Goal: Task Accomplishment & Management: Use online tool/utility

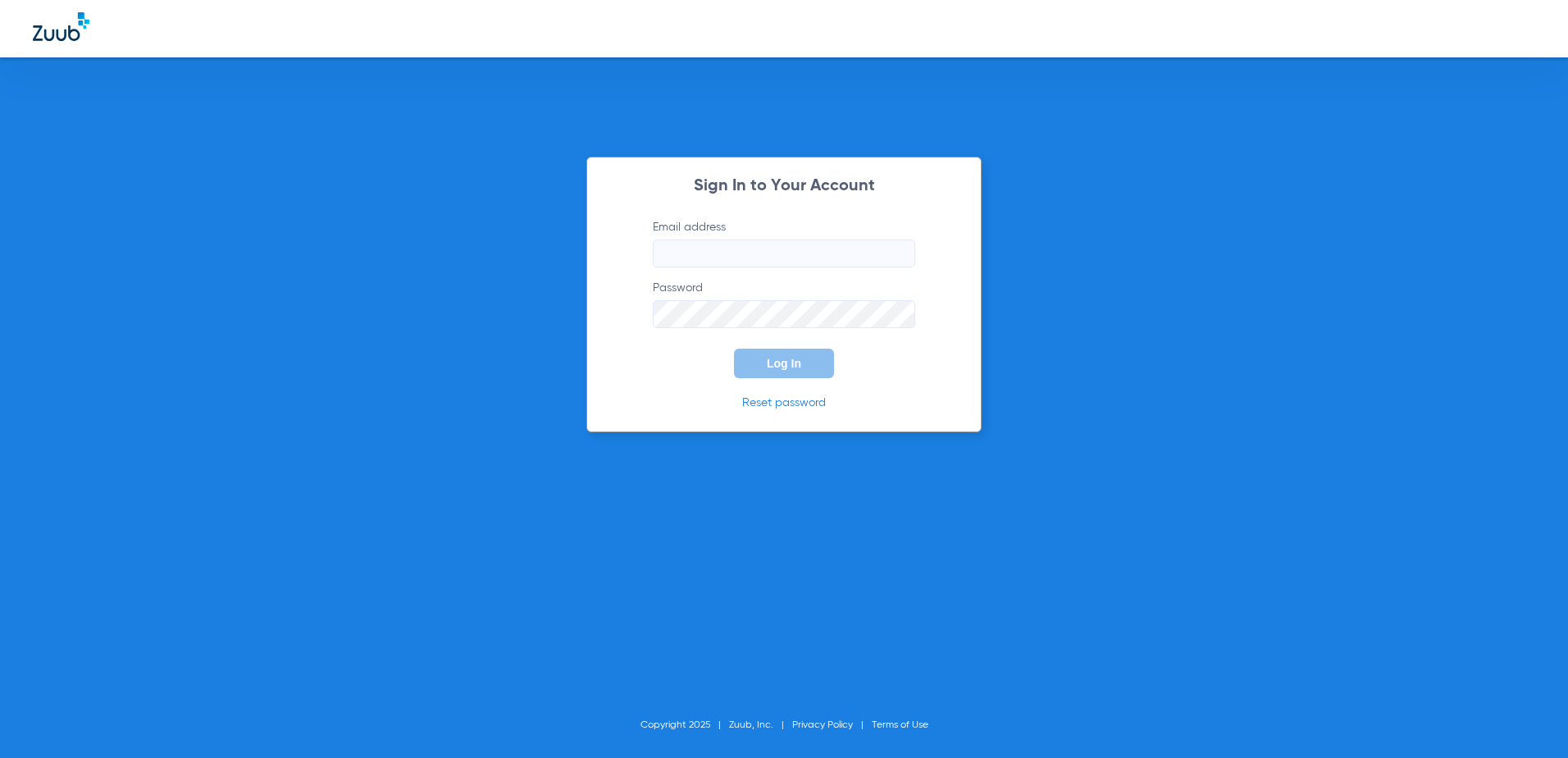
type input "[EMAIL_ADDRESS][DOMAIN_NAME]"
drag, startPoint x: 818, startPoint y: 358, endPoint x: 822, endPoint y: 341, distance: 17.5
click at [817, 358] on button "Log In" at bounding box center [784, 363] width 101 height 30
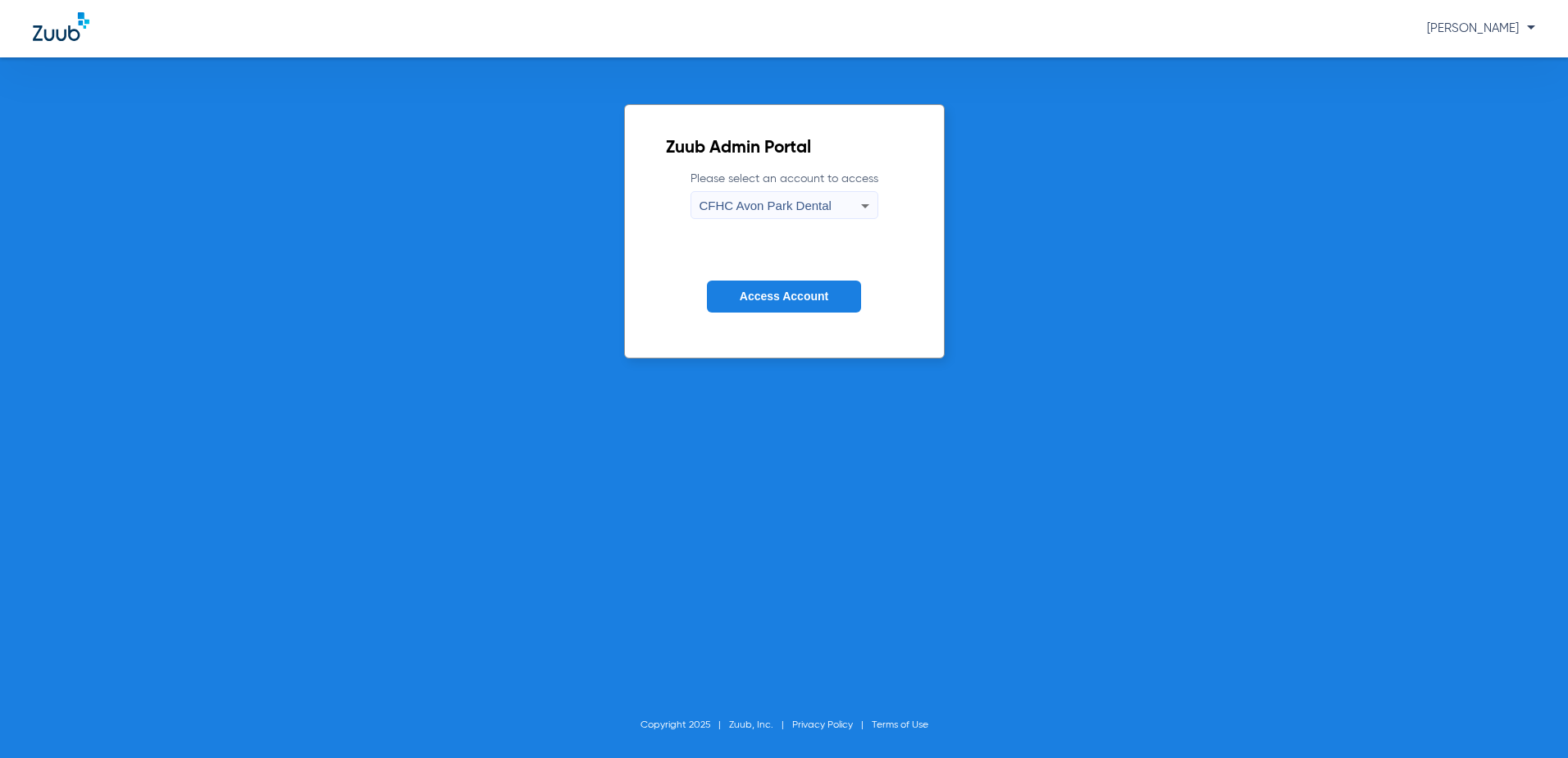
click at [753, 209] on span "CFHC Avon Park Dental" at bounding box center [766, 205] width 132 height 14
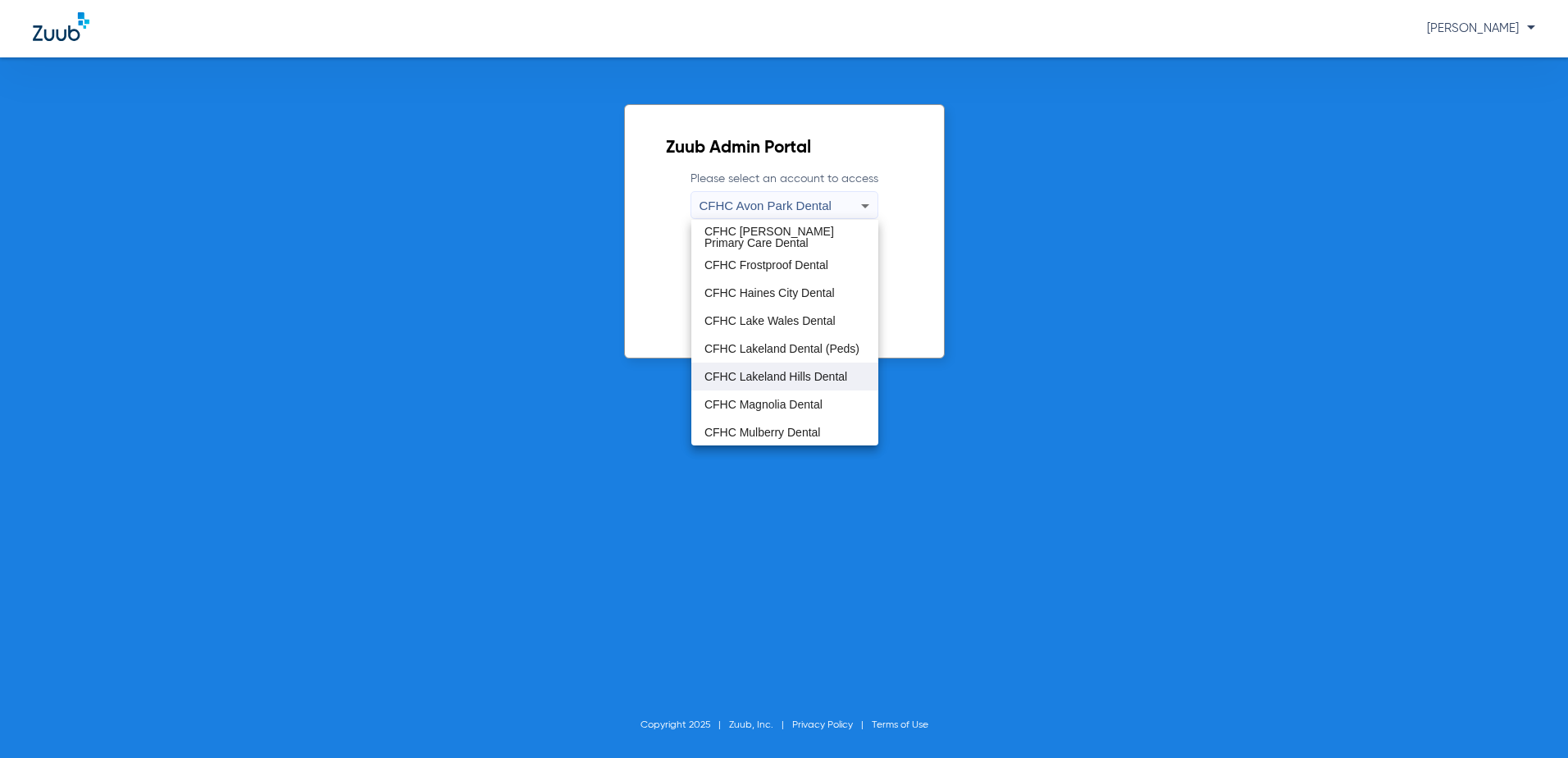
scroll to position [109, 0]
drag, startPoint x: 762, startPoint y: 409, endPoint x: 762, endPoint y: 339, distance: 70.0
click at [762, 408] on span "CFHC Wauchula Primary Care Dental" at bounding box center [785, 404] width 161 height 23
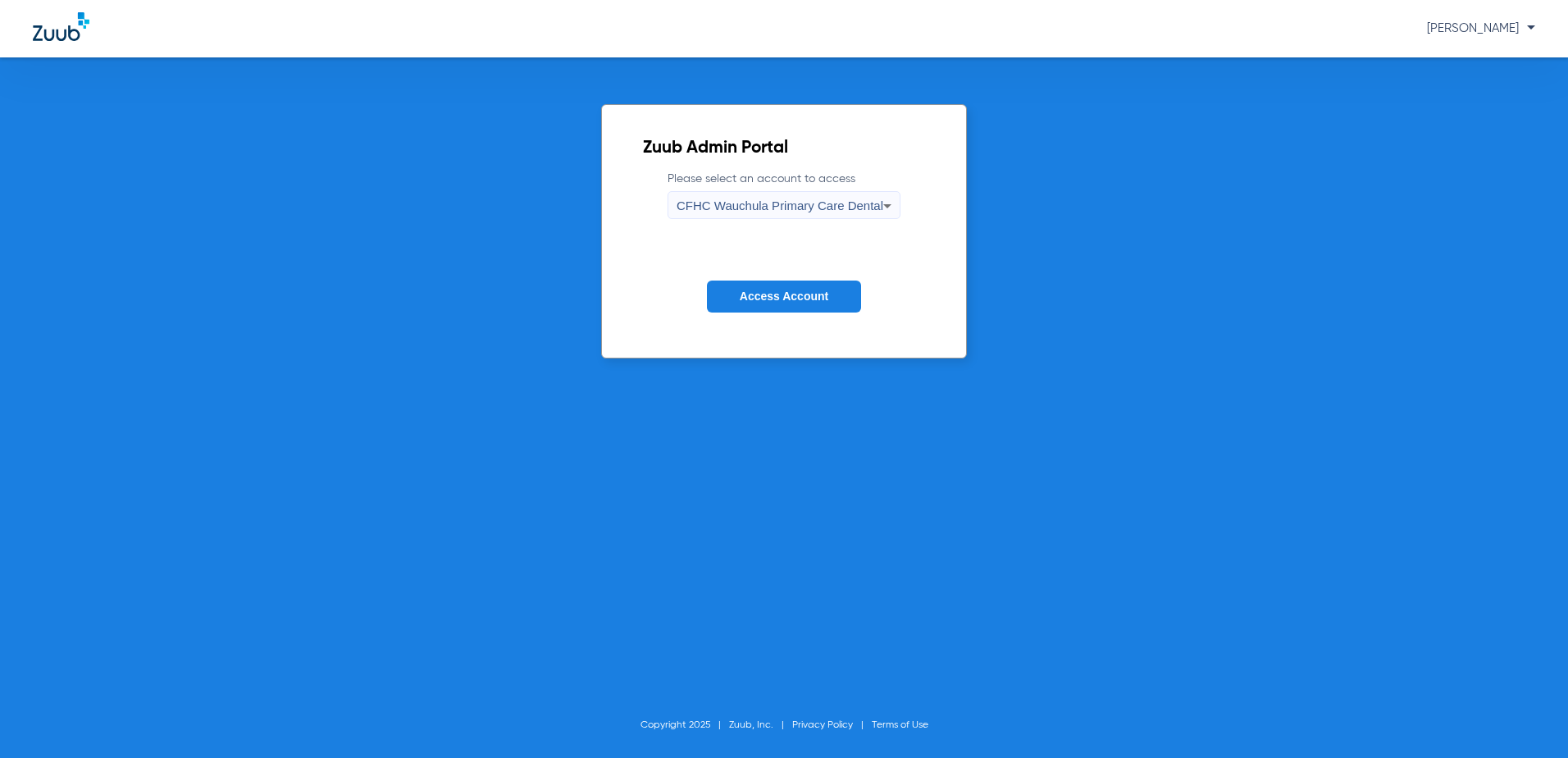
click at [764, 295] on span "Access Account" at bounding box center [784, 296] width 89 height 13
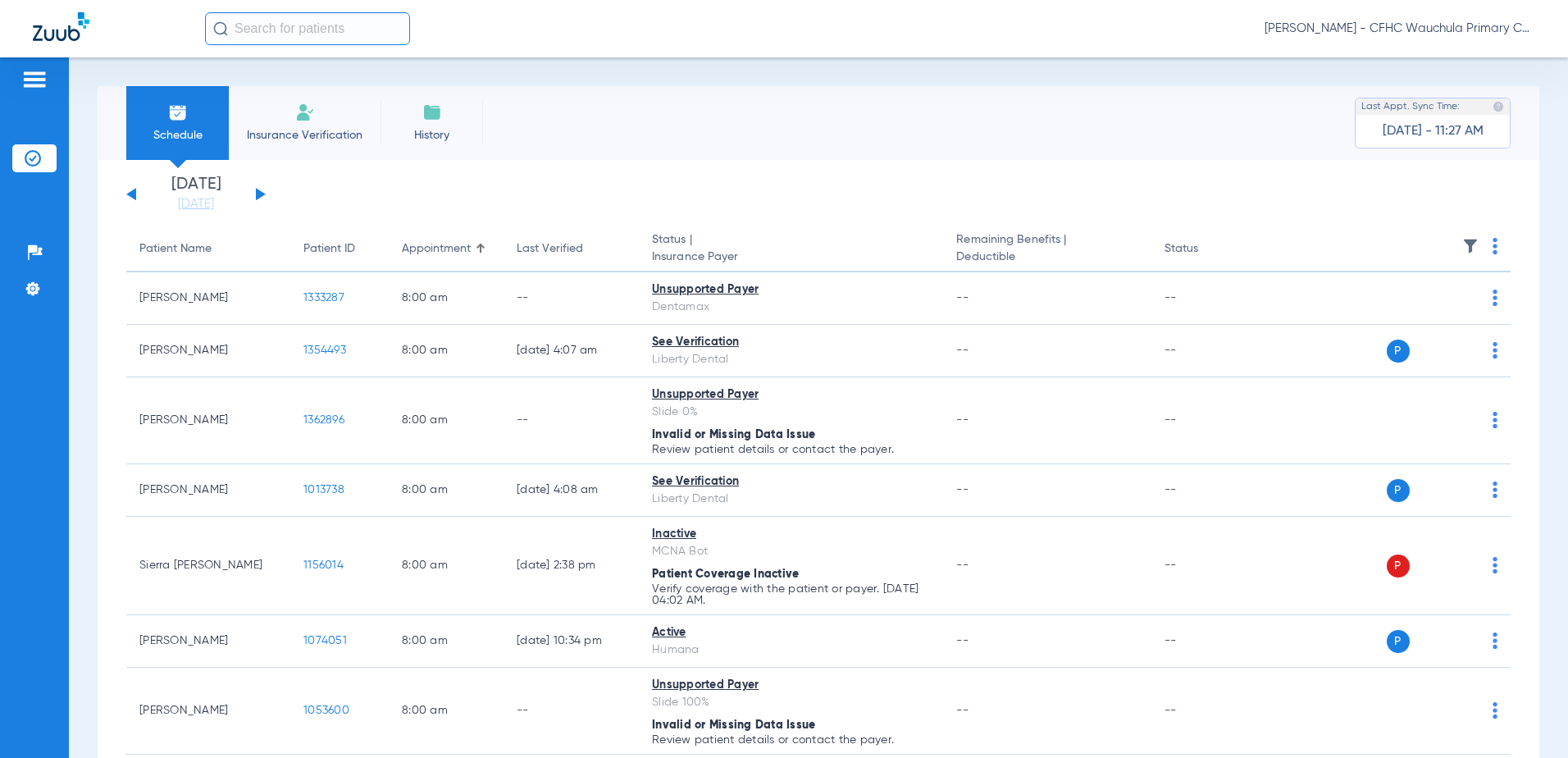
drag, startPoint x: 272, startPoint y: 195, endPoint x: 261, endPoint y: 190, distance: 12.1
click at [271, 194] on app-single-date-navigator "[DATE] [DATE] [DATE] [DATE] [DATE] [DATE] [DATE] [DATE] [DATE] [DATE] [DATE] [D…" at bounding box center [818, 194] width 1384 height 36
click at [260, 190] on div "[DATE] [DATE] [DATE] [DATE] [DATE] [DATE] [DATE] [DATE] [DATE] [DATE] [DATE] [D…" at bounding box center [196, 194] width 140 height 36
click at [260, 192] on button at bounding box center [260, 193] width 10 height 12
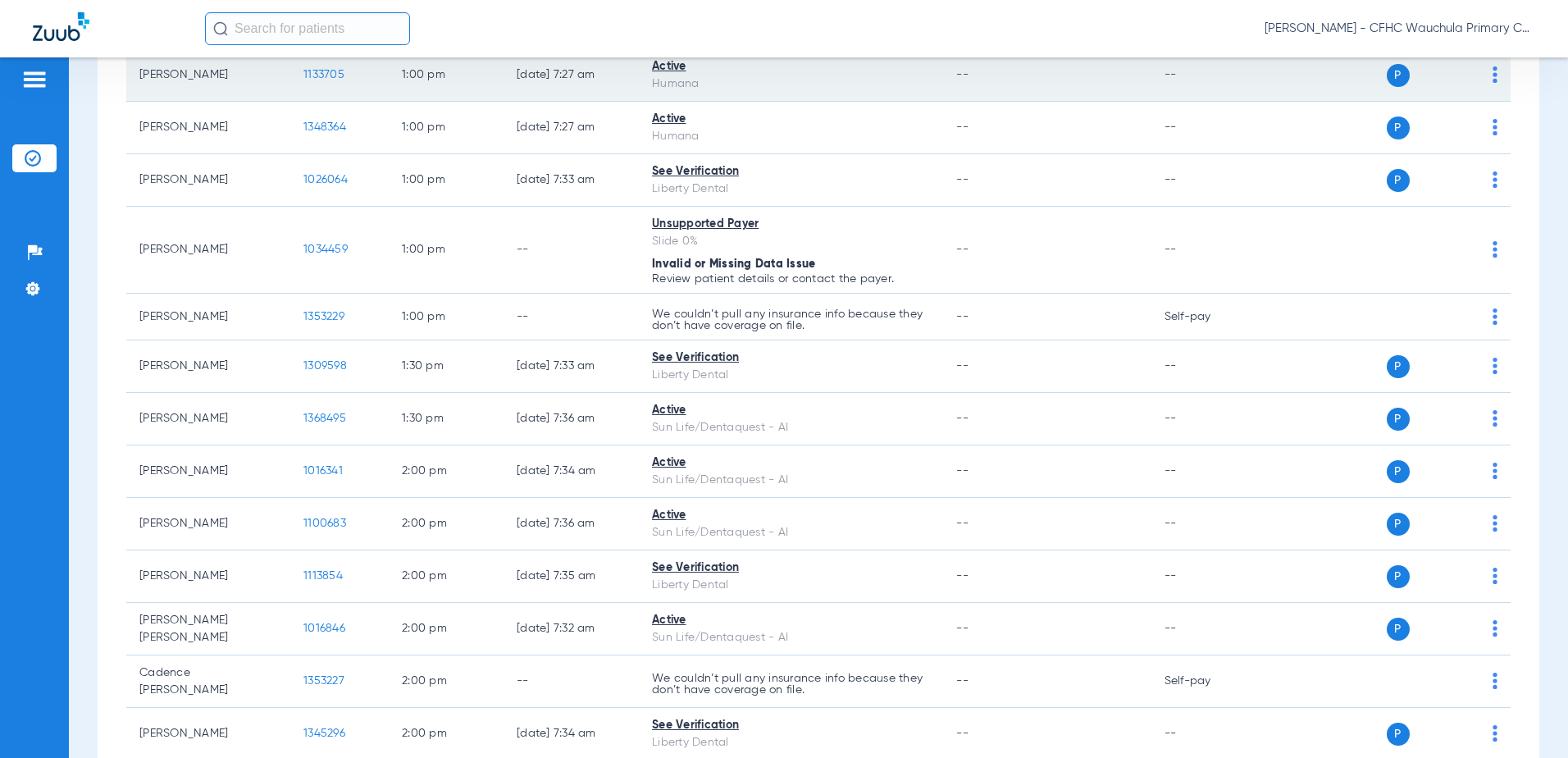
scroll to position [1885, 0]
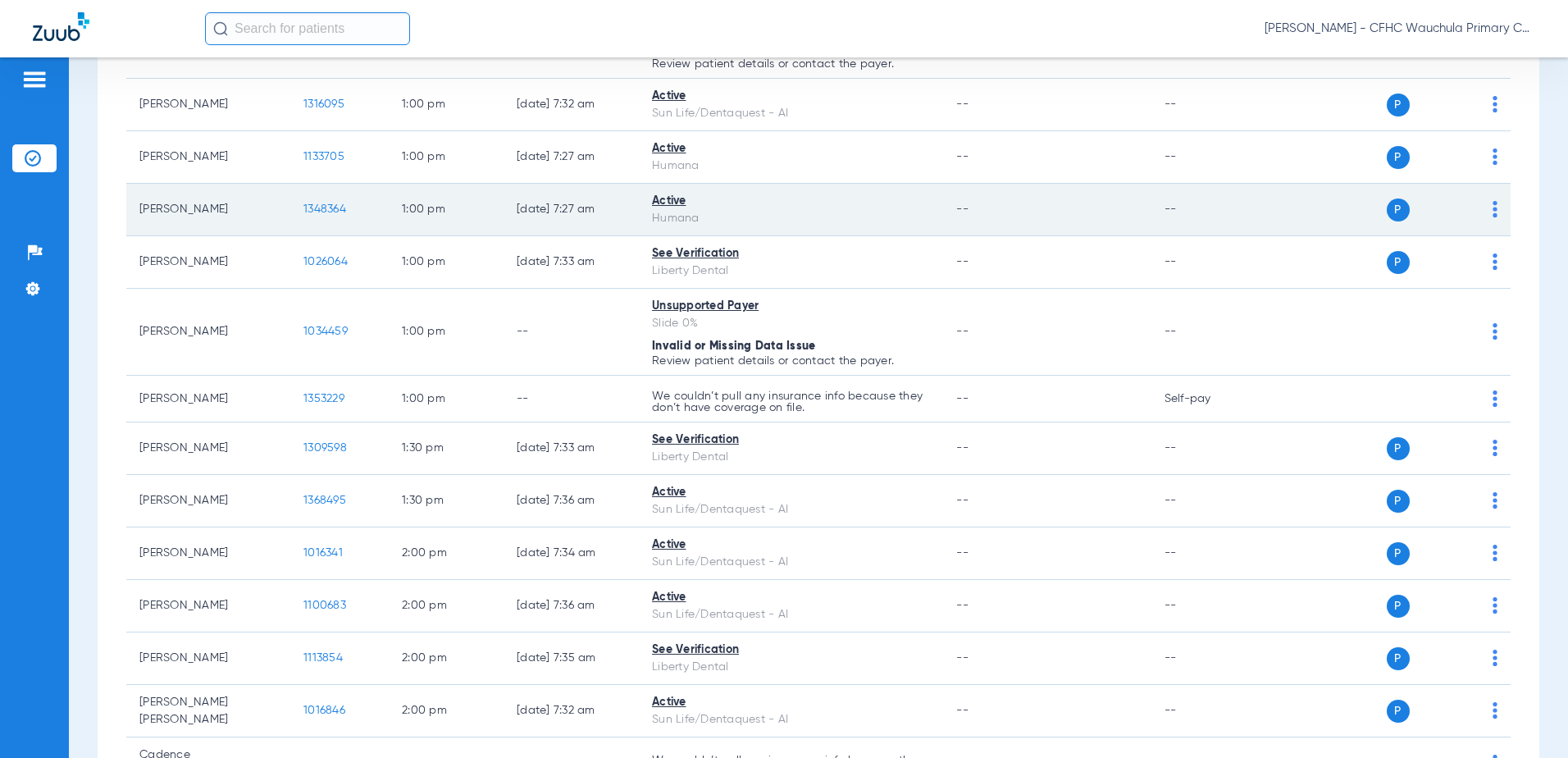
click at [339, 208] on span "1348364" at bounding box center [325, 209] width 43 height 11
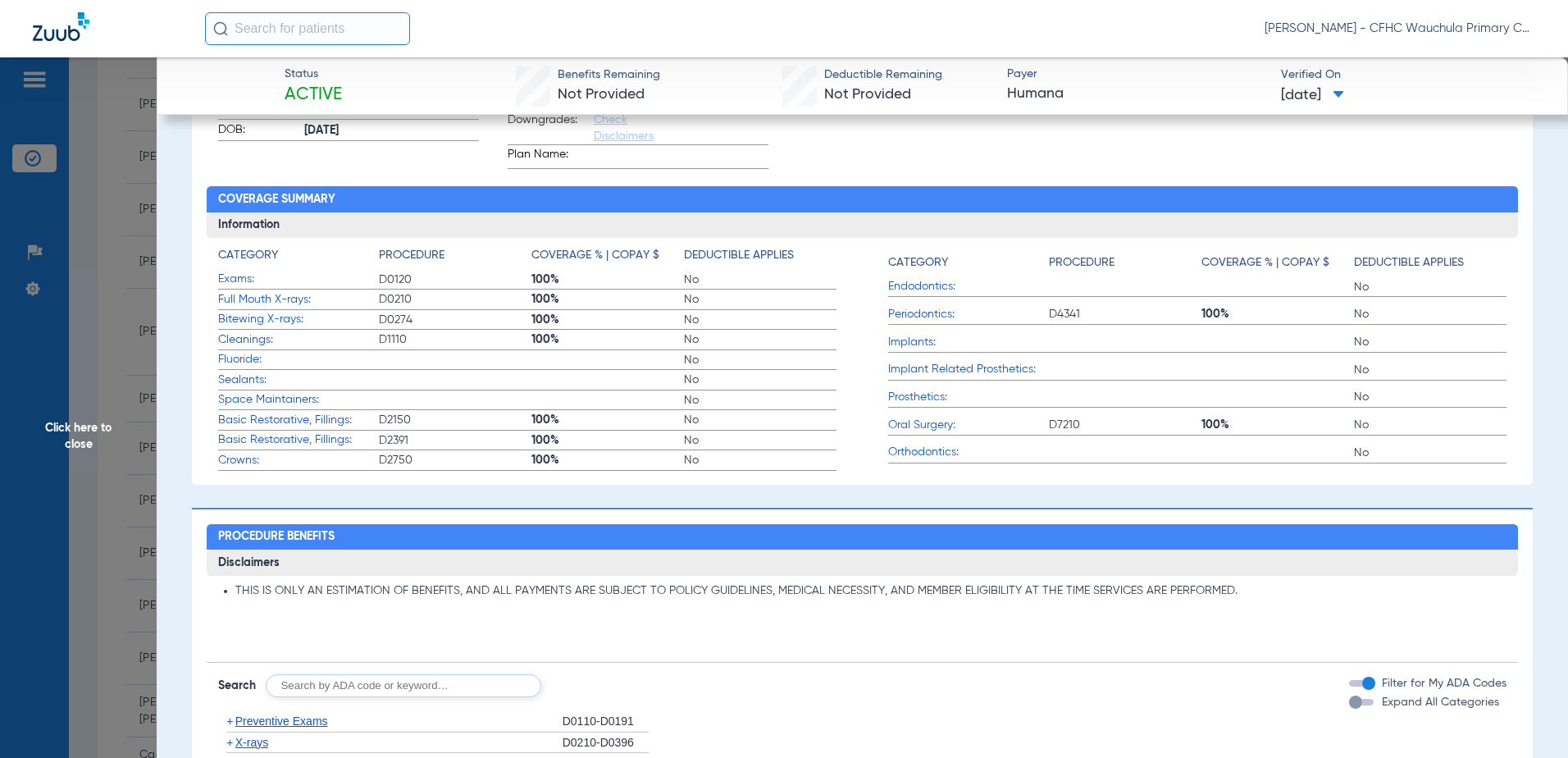
scroll to position [0, 0]
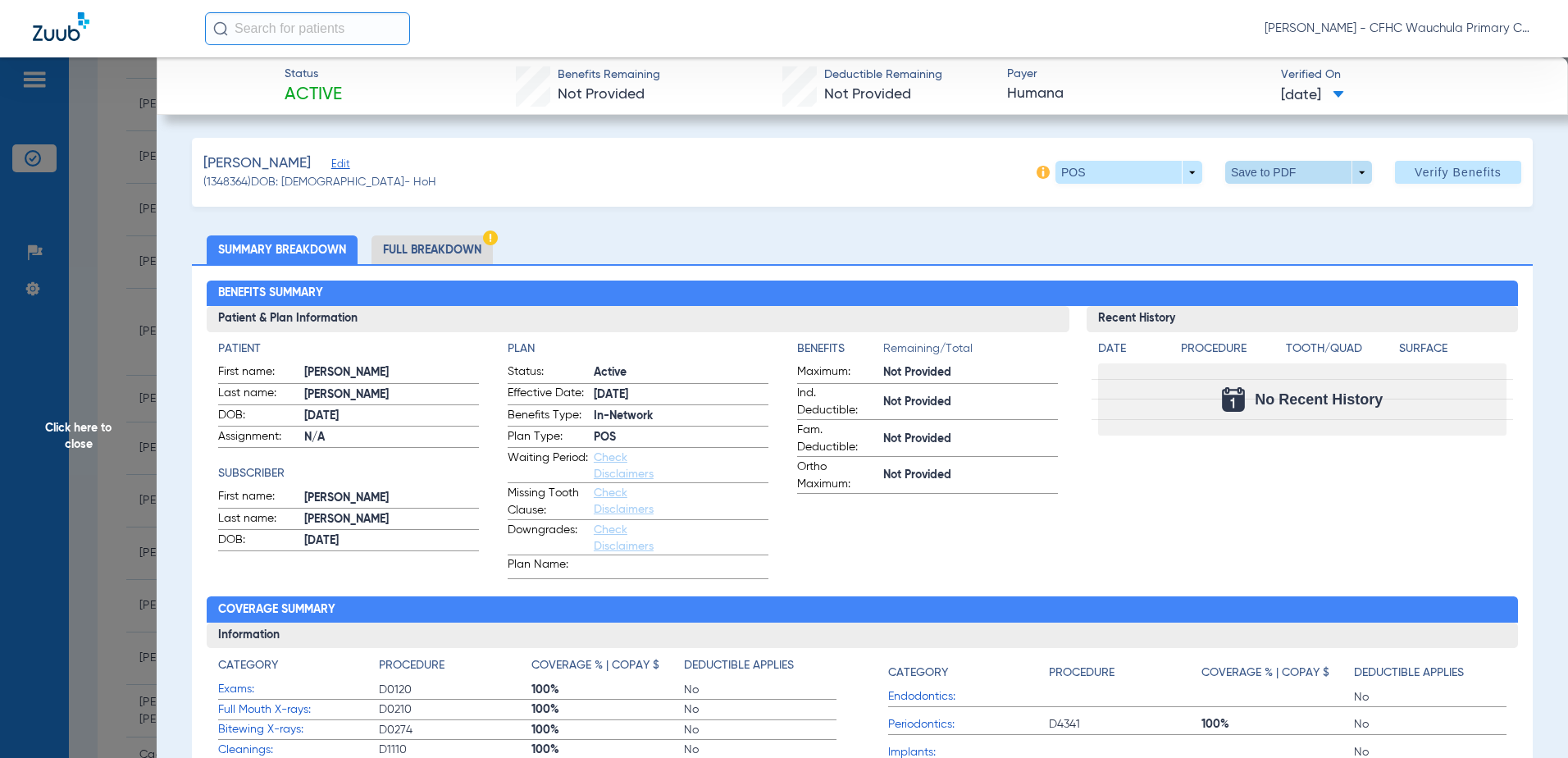
click at [1300, 169] on span at bounding box center [1298, 171] width 39 height 39
click at [442, 268] on div at bounding box center [784, 379] width 1568 height 758
click at [439, 247] on li "Full Breakdown" at bounding box center [432, 250] width 122 height 29
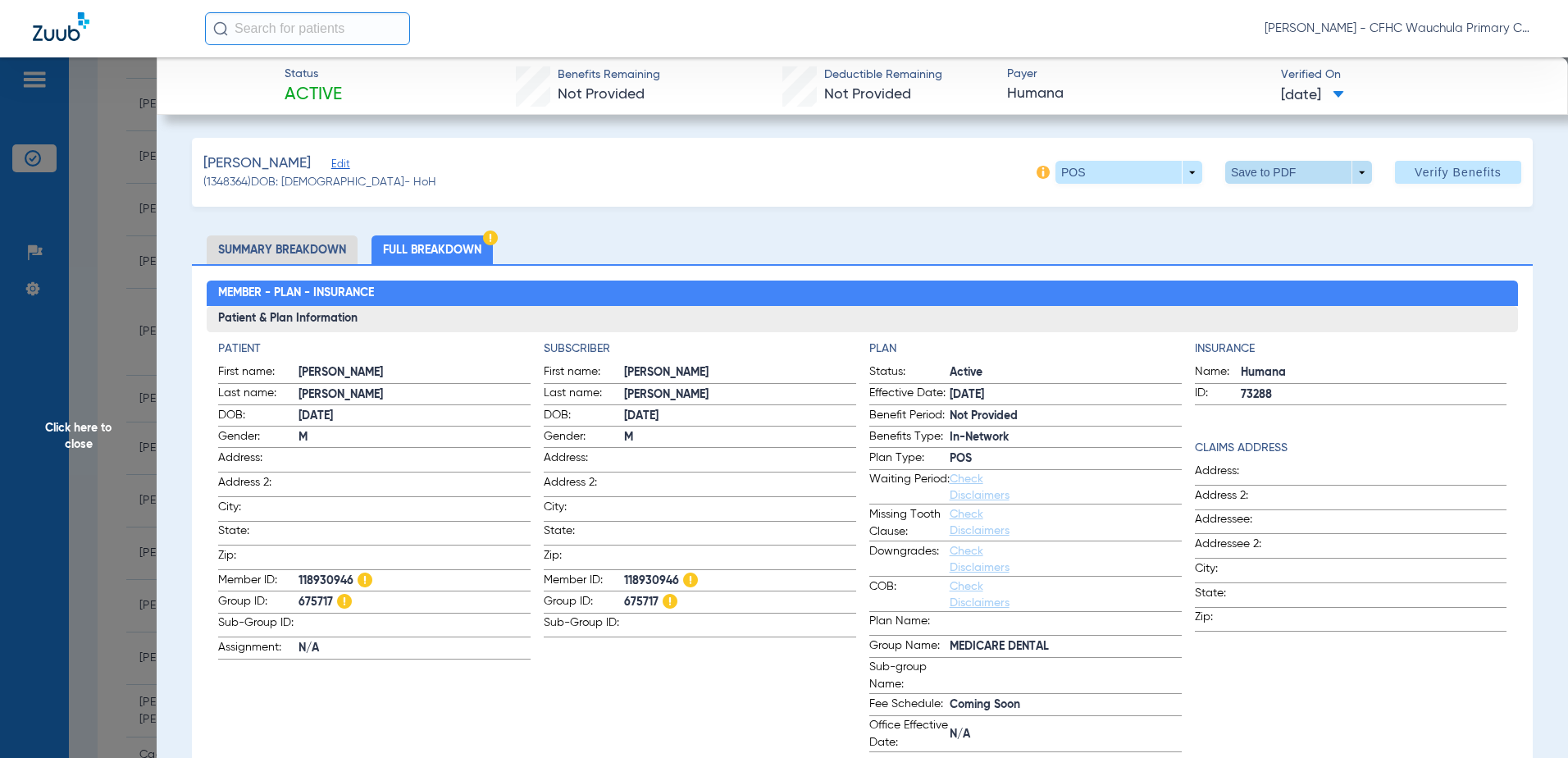
click at [1305, 171] on span at bounding box center [1298, 171] width 39 height 39
click at [1277, 200] on span "Save to PDF" at bounding box center [1292, 205] width 65 height 11
click at [102, 346] on span "Click here to close" at bounding box center [78, 436] width 157 height 758
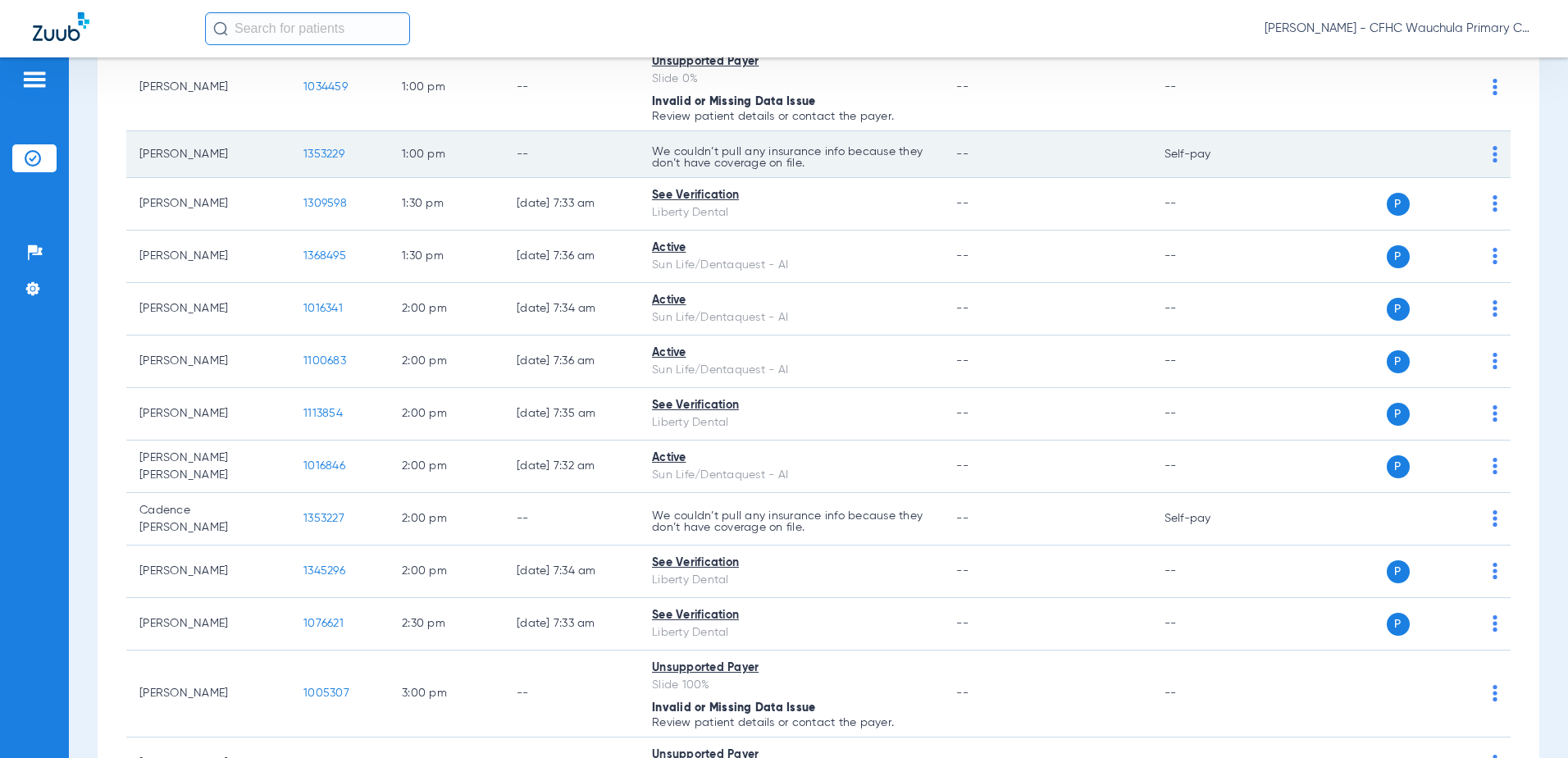
scroll to position [2132, 0]
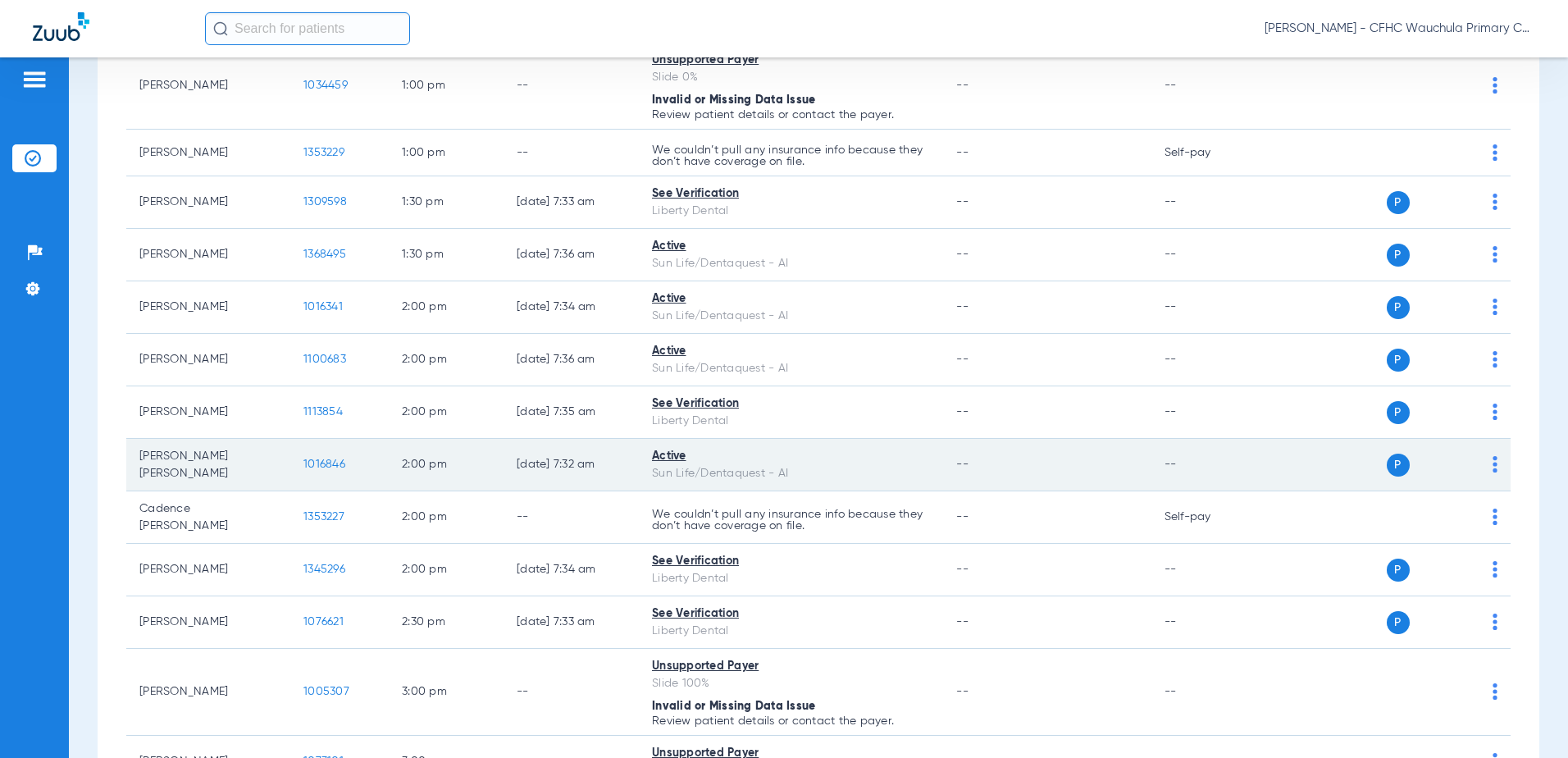
click at [328, 458] on span "1016846" at bounding box center [325, 464] width 42 height 11
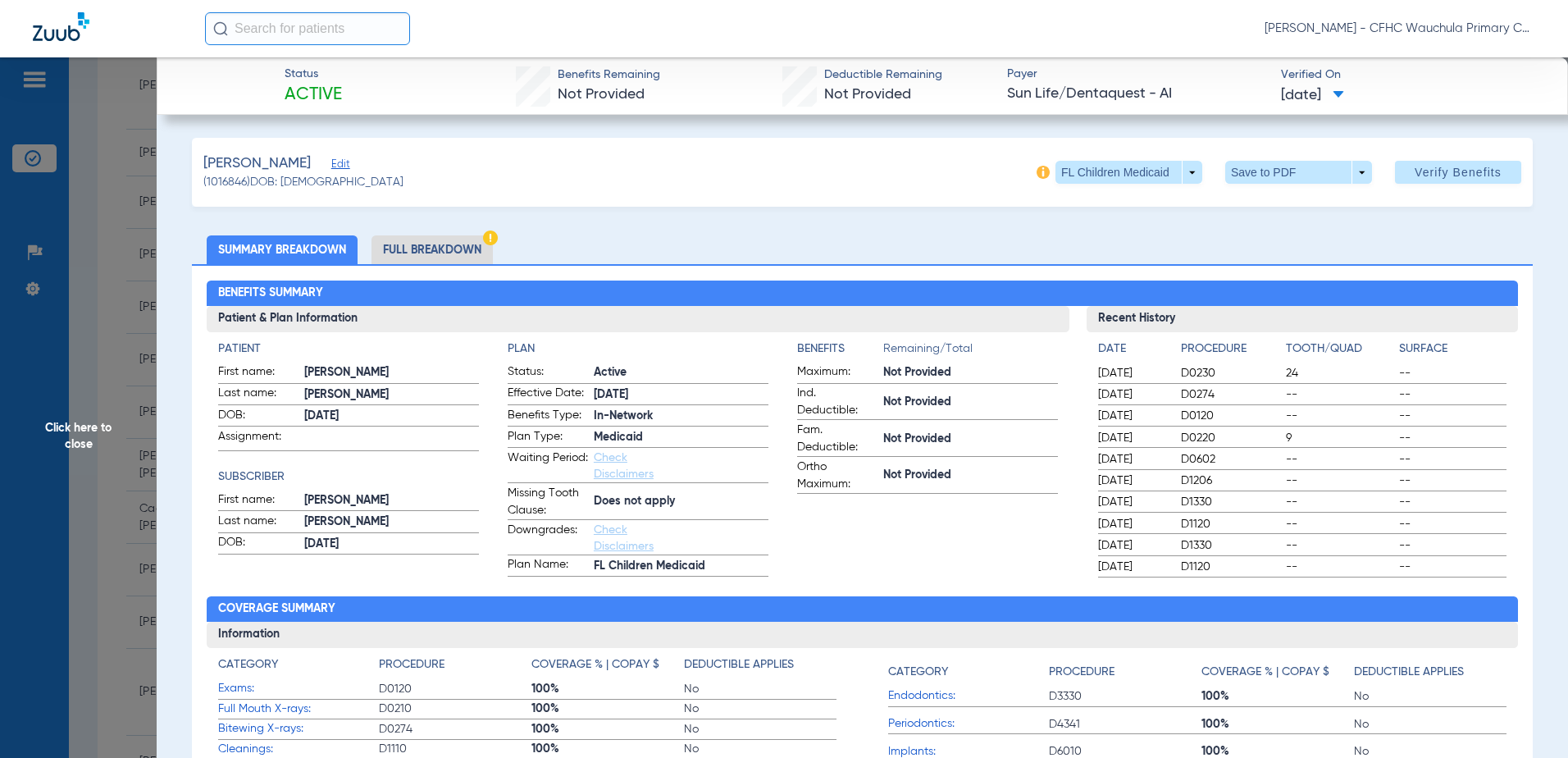
click at [408, 249] on li "Full Breakdown" at bounding box center [432, 250] width 122 height 29
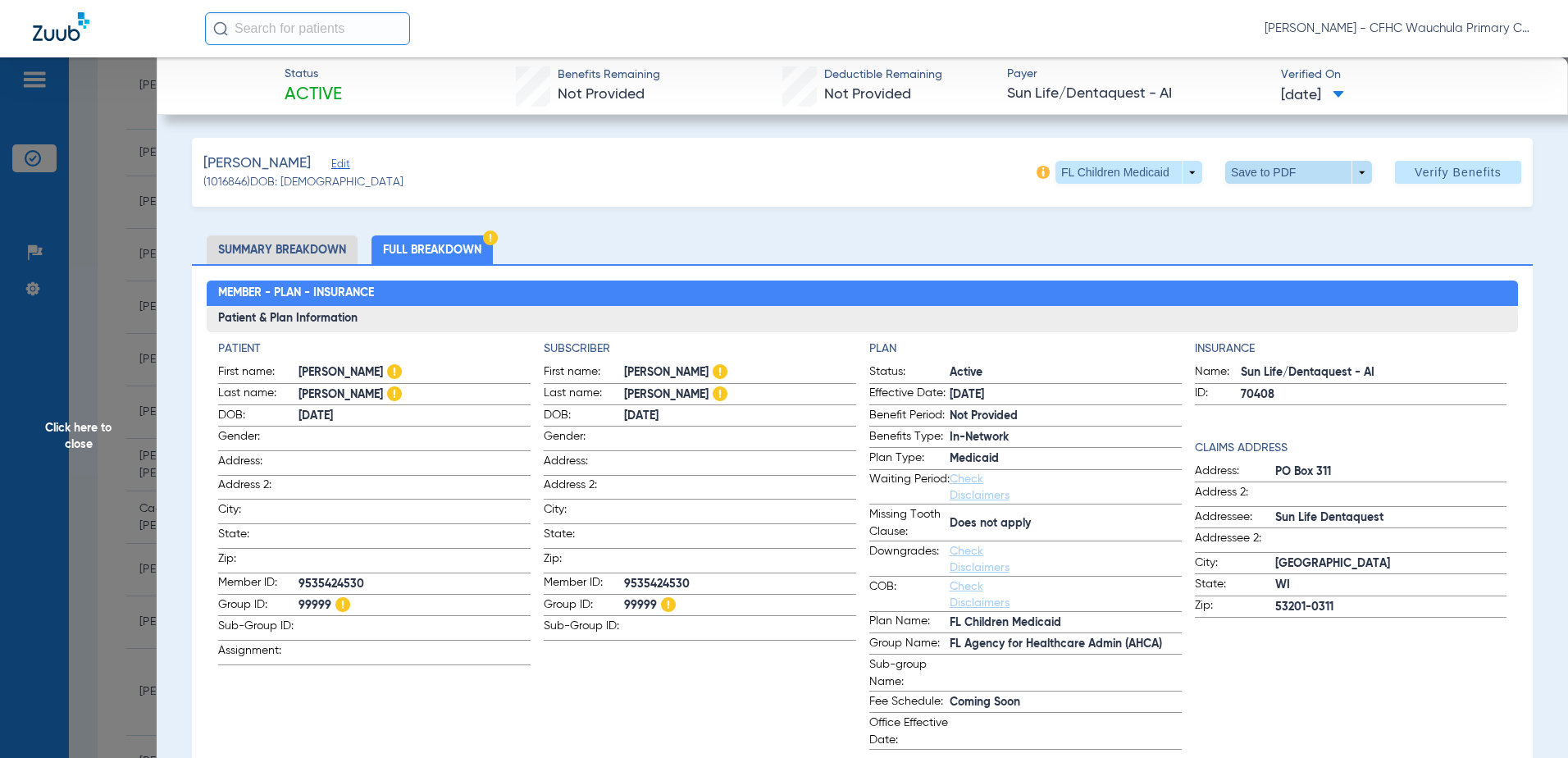
click at [1263, 185] on div "[PERSON_NAME] (1016846) DOB: [DEMOGRAPHIC_DATA] FL Children Medicaid arrow_drop…" at bounding box center [862, 172] width 1341 height 69
click at [1279, 176] on span at bounding box center [1298, 171] width 39 height 39
click at [1310, 199] on span "Save to PDF" at bounding box center [1292, 205] width 65 height 11
click at [347, 164] on span "Edit" at bounding box center [338, 166] width 14 height 15
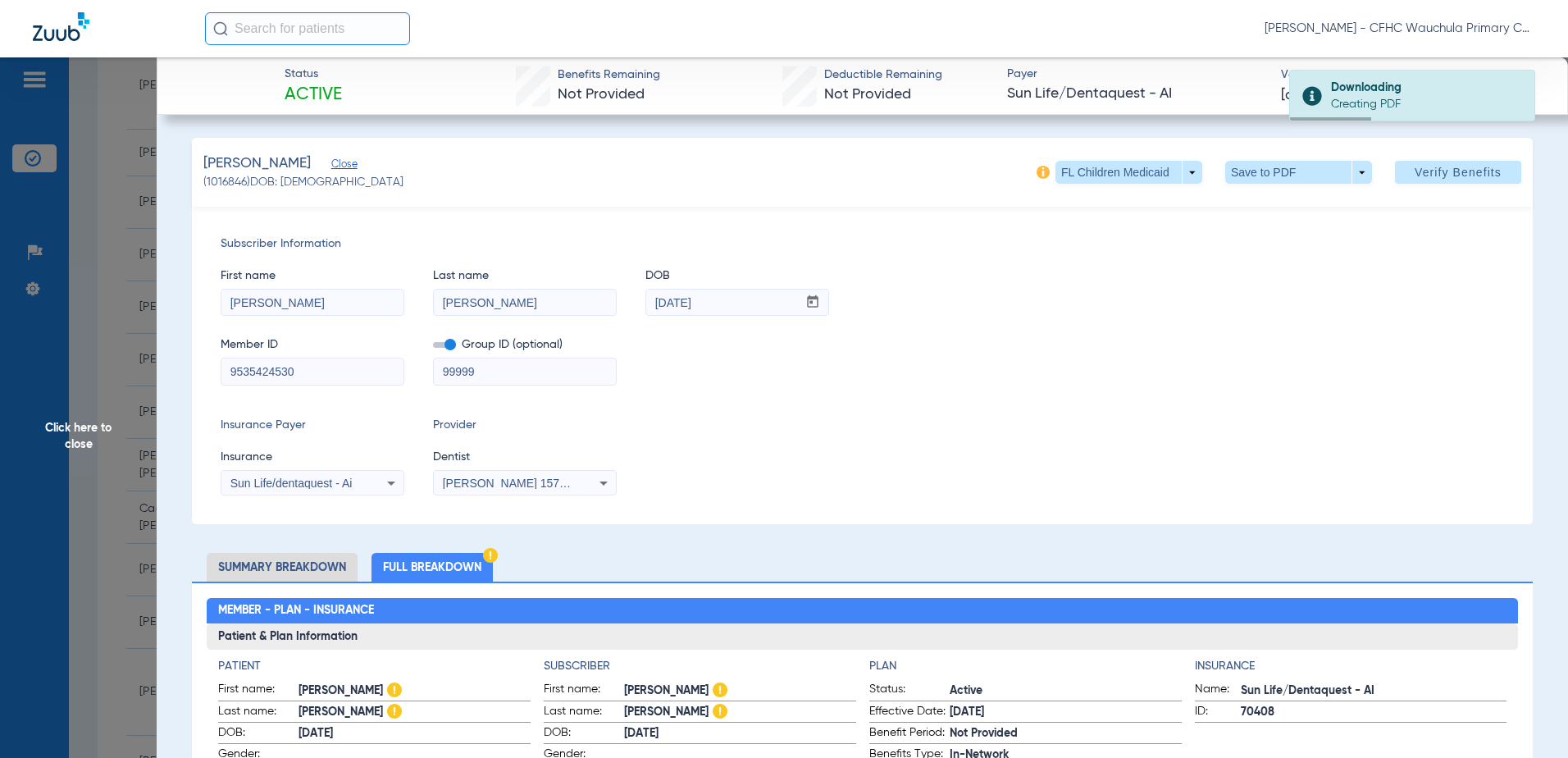
click at [328, 367] on input "9535424530" at bounding box center [312, 370] width 182 height 26
click at [328, 365] on input "9535424530" at bounding box center [312, 370] width 182 height 26
drag, startPoint x: 112, startPoint y: 355, endPoint x: 146, endPoint y: 343, distance: 36.1
click at [113, 355] on span "Click here to close" at bounding box center [78, 436] width 157 height 758
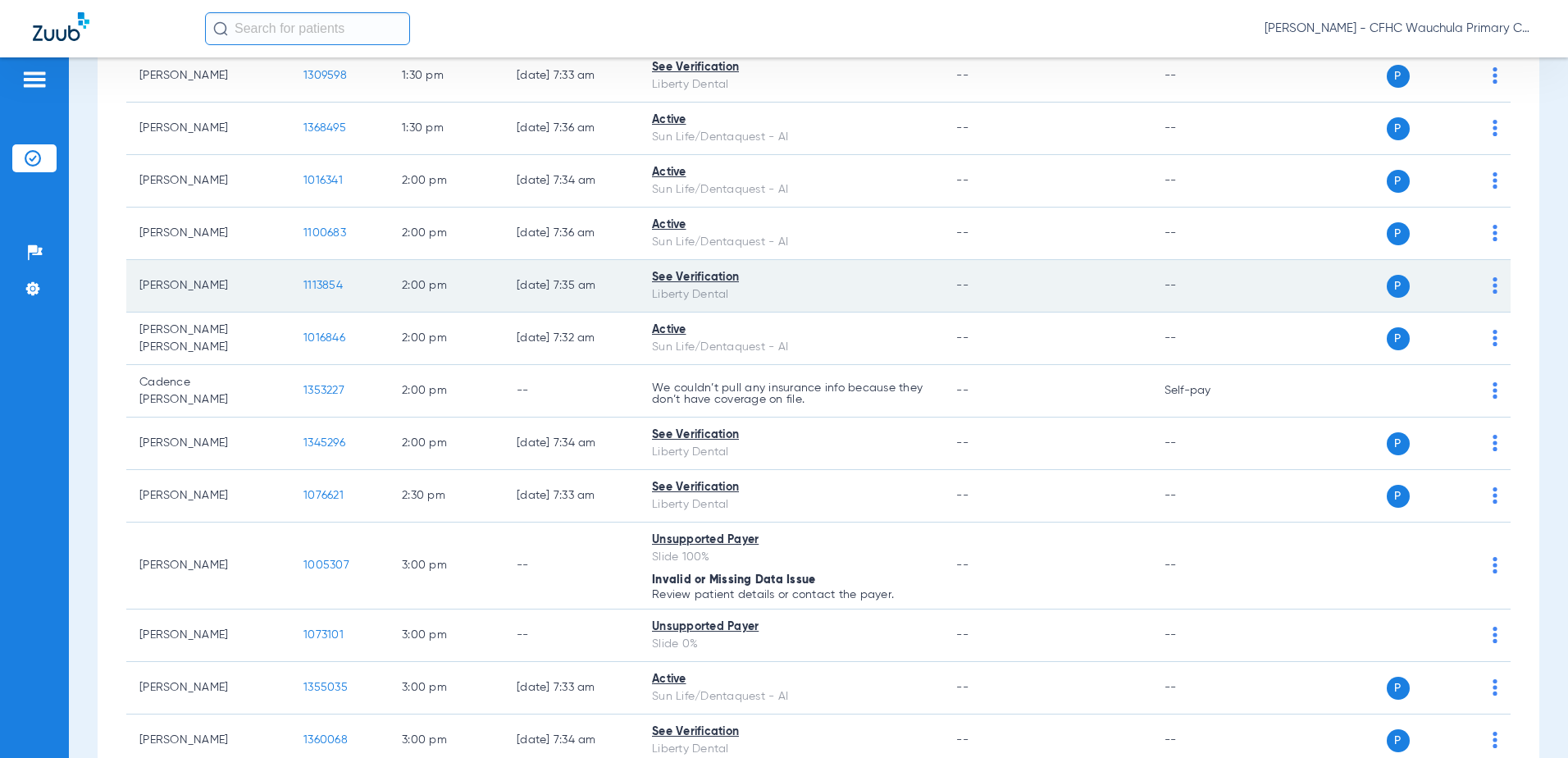
scroll to position [2296, 0]
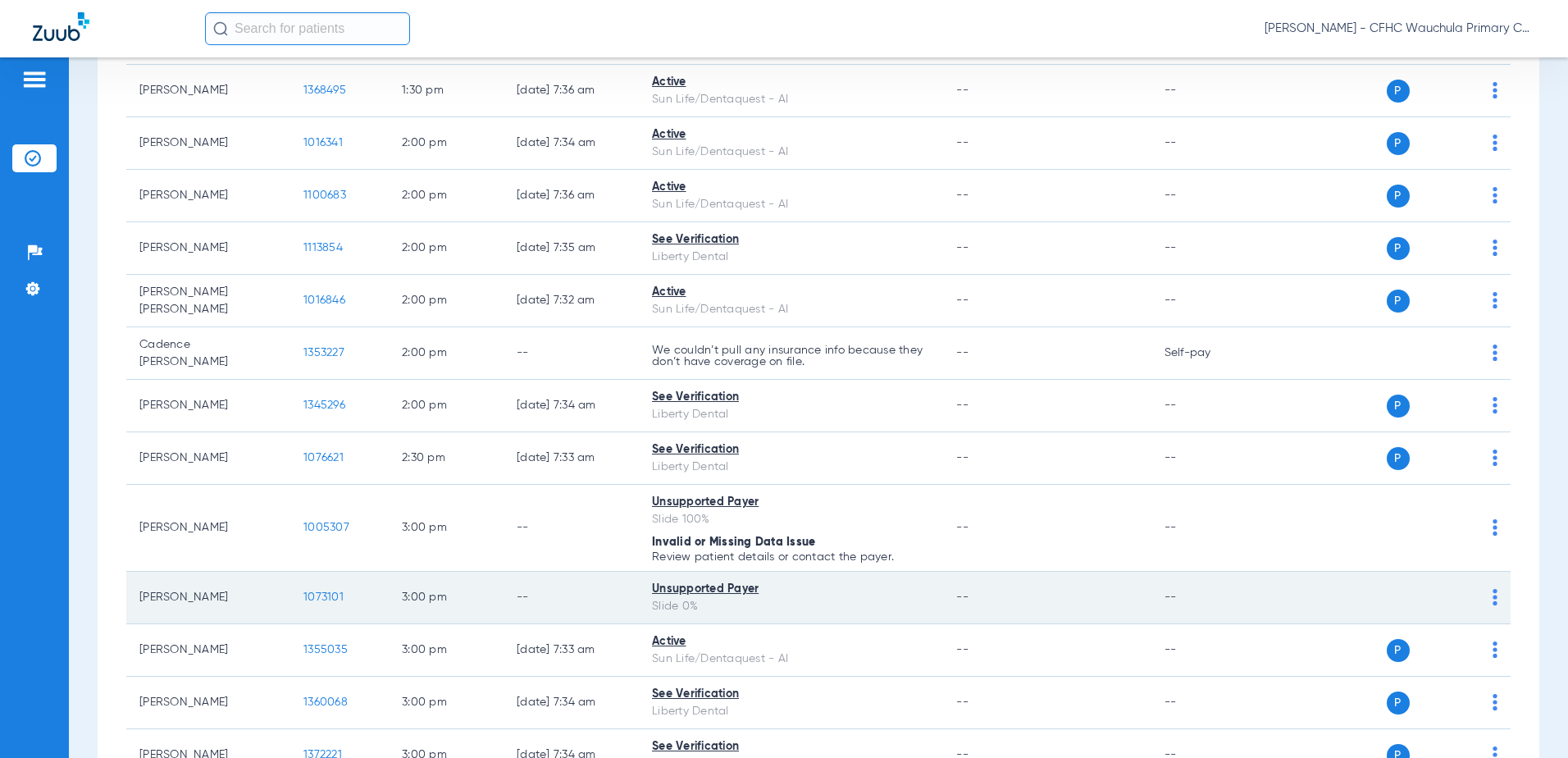
click at [318, 591] on span "1073101" at bounding box center [324, 597] width 40 height 11
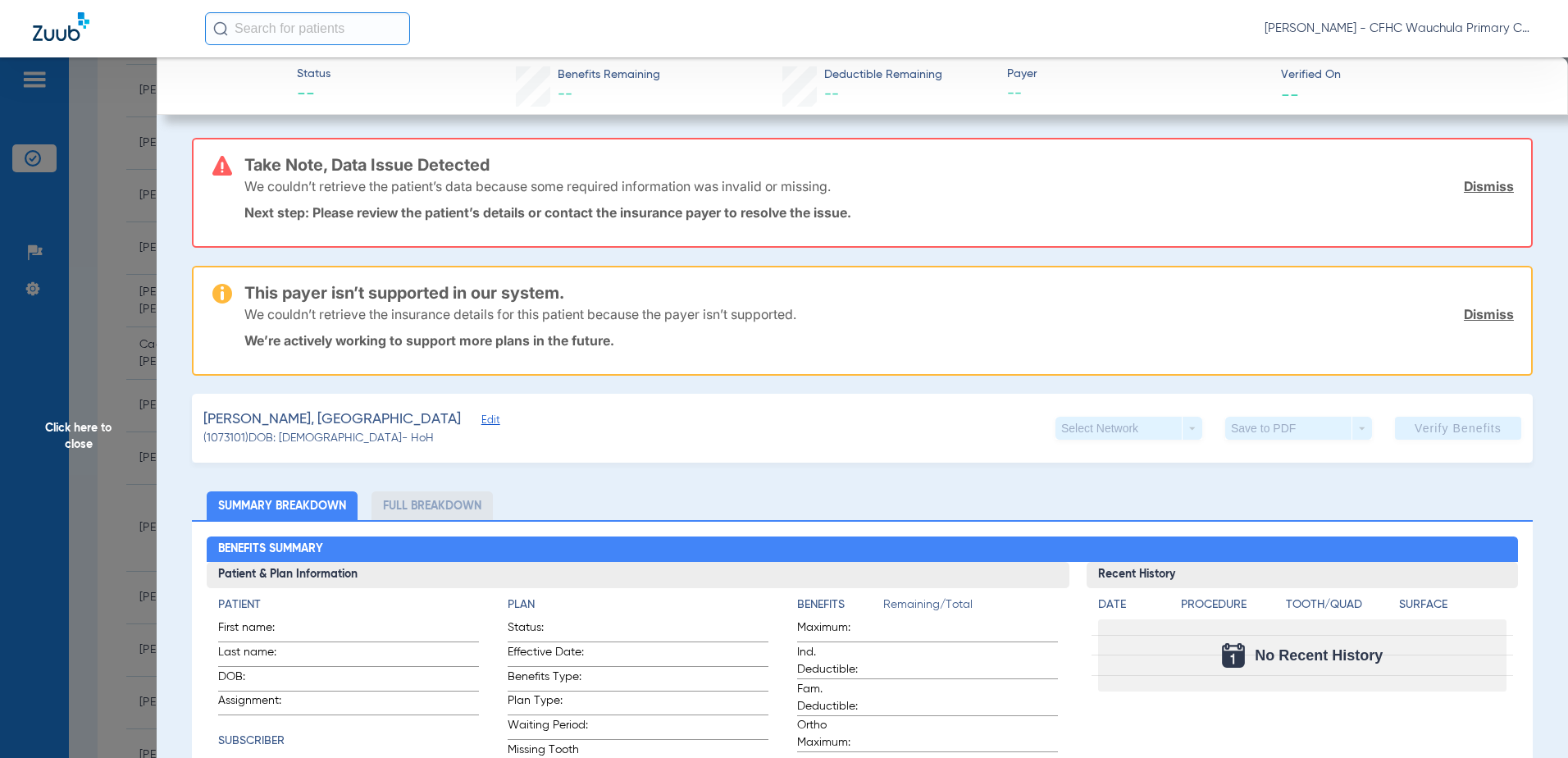
click at [104, 381] on span "Click here to close" at bounding box center [78, 436] width 157 height 758
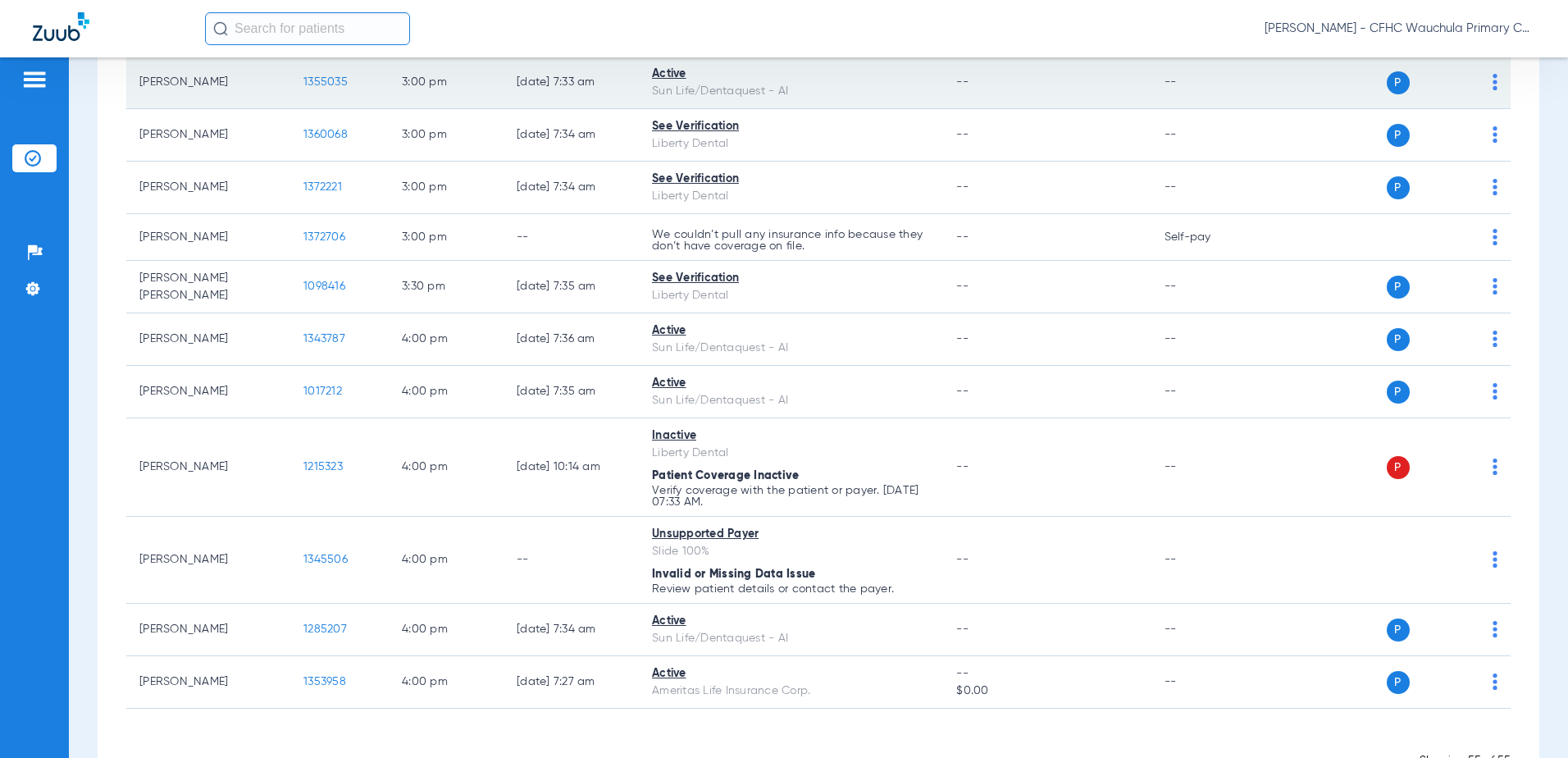
scroll to position [2870, 0]
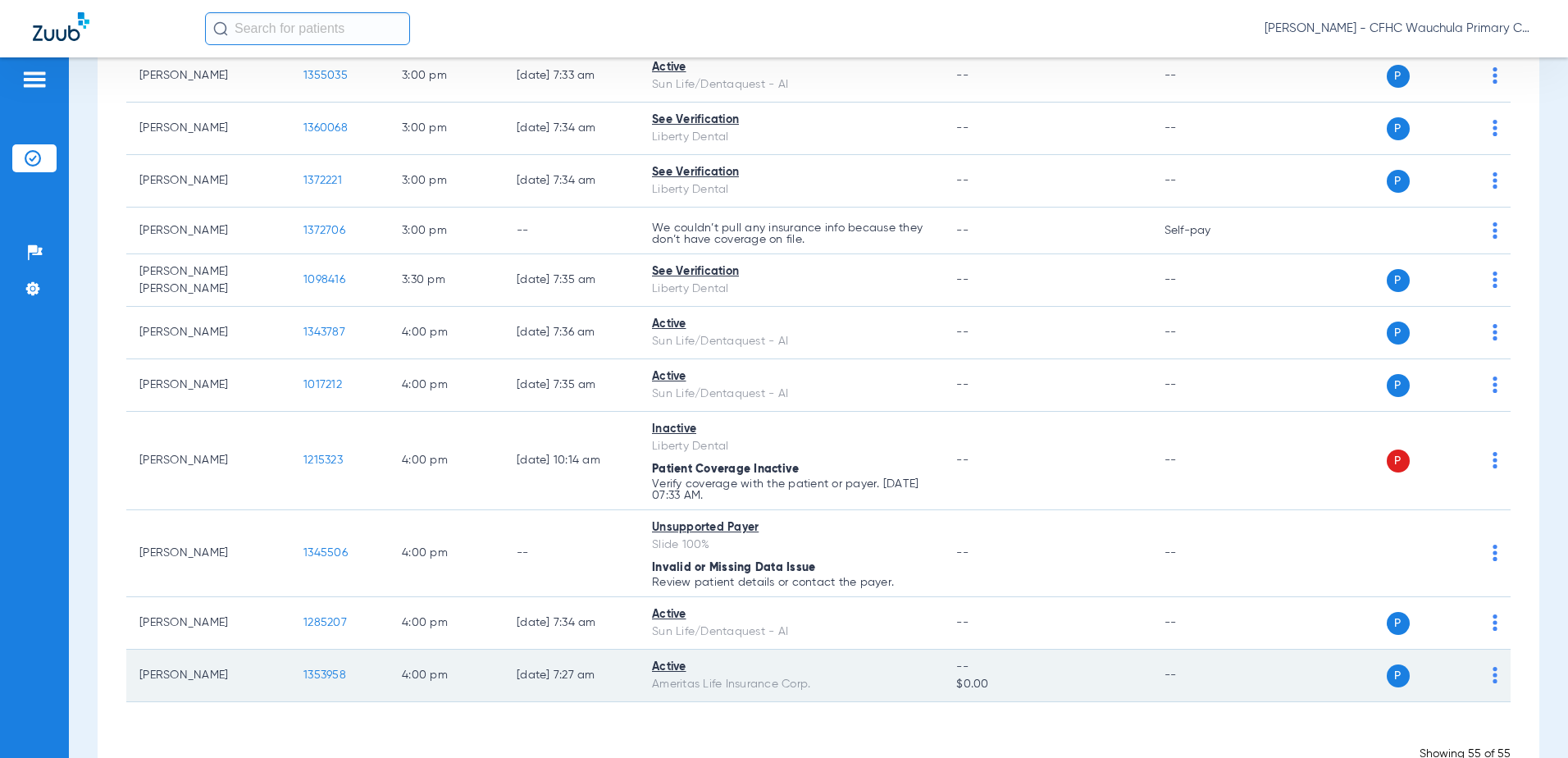
click at [317, 669] on span "1353958" at bounding box center [325, 675] width 43 height 11
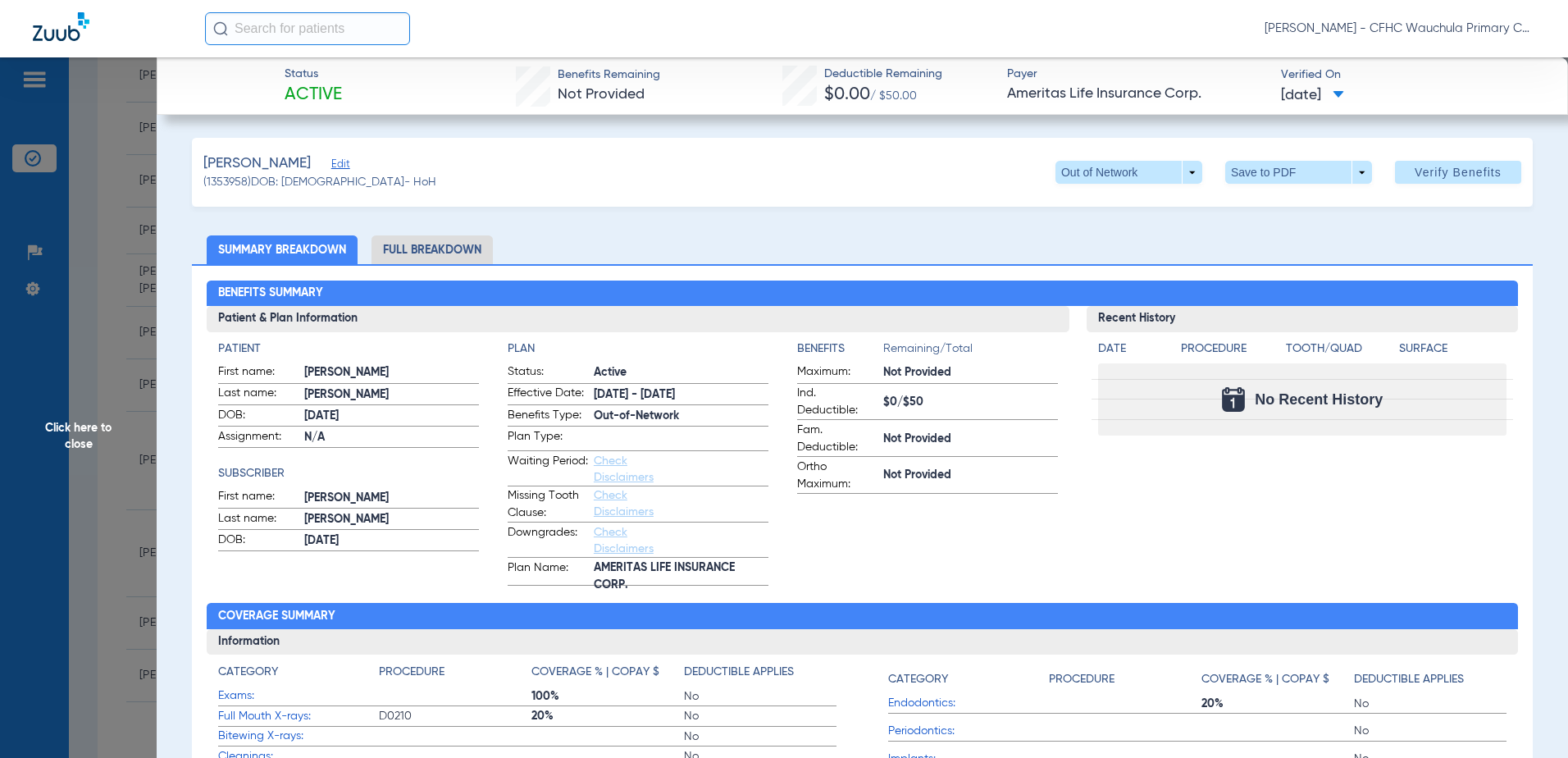
click at [430, 253] on li "Full Breakdown" at bounding box center [432, 250] width 122 height 29
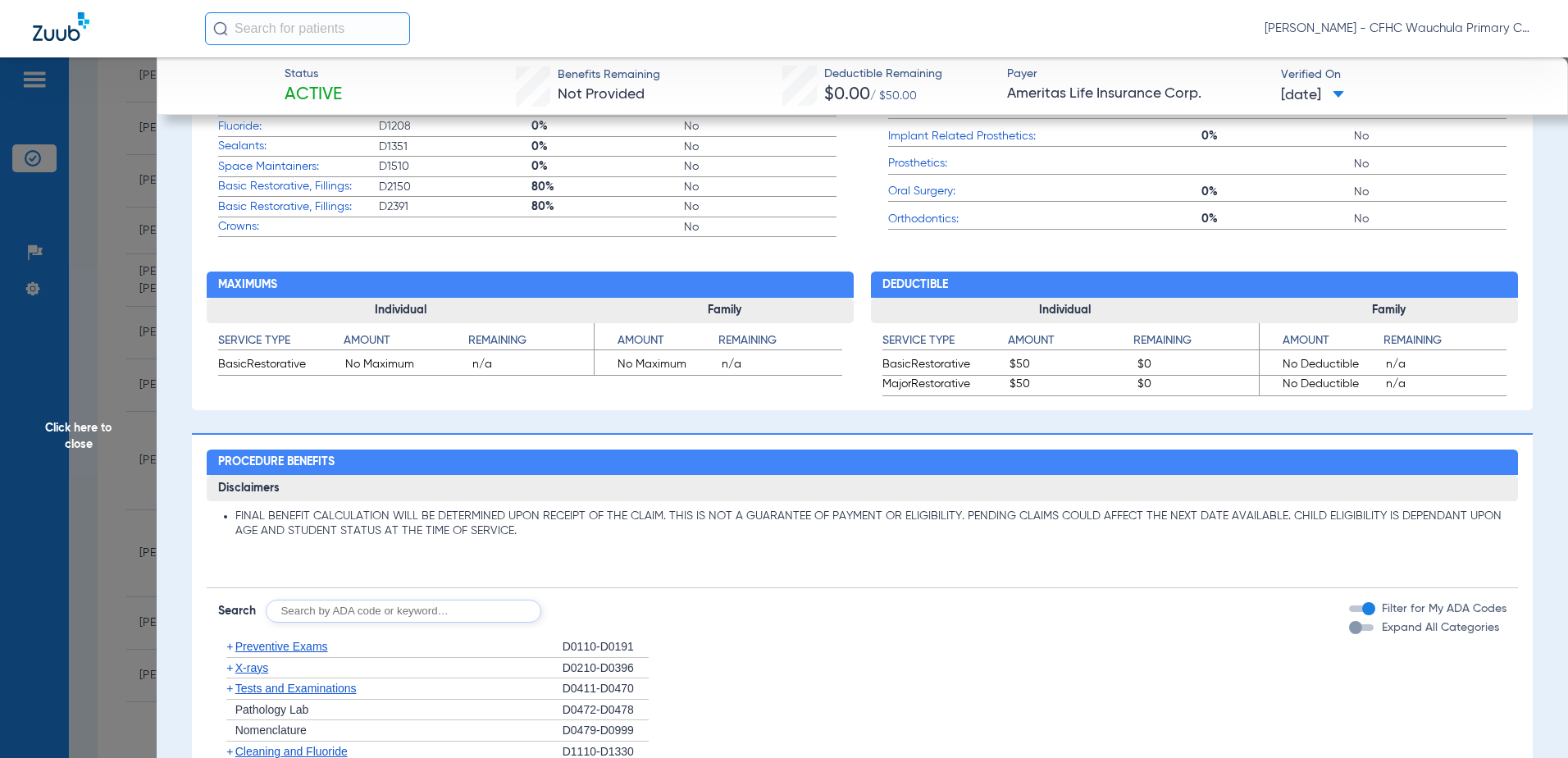
scroll to position [1148, 0]
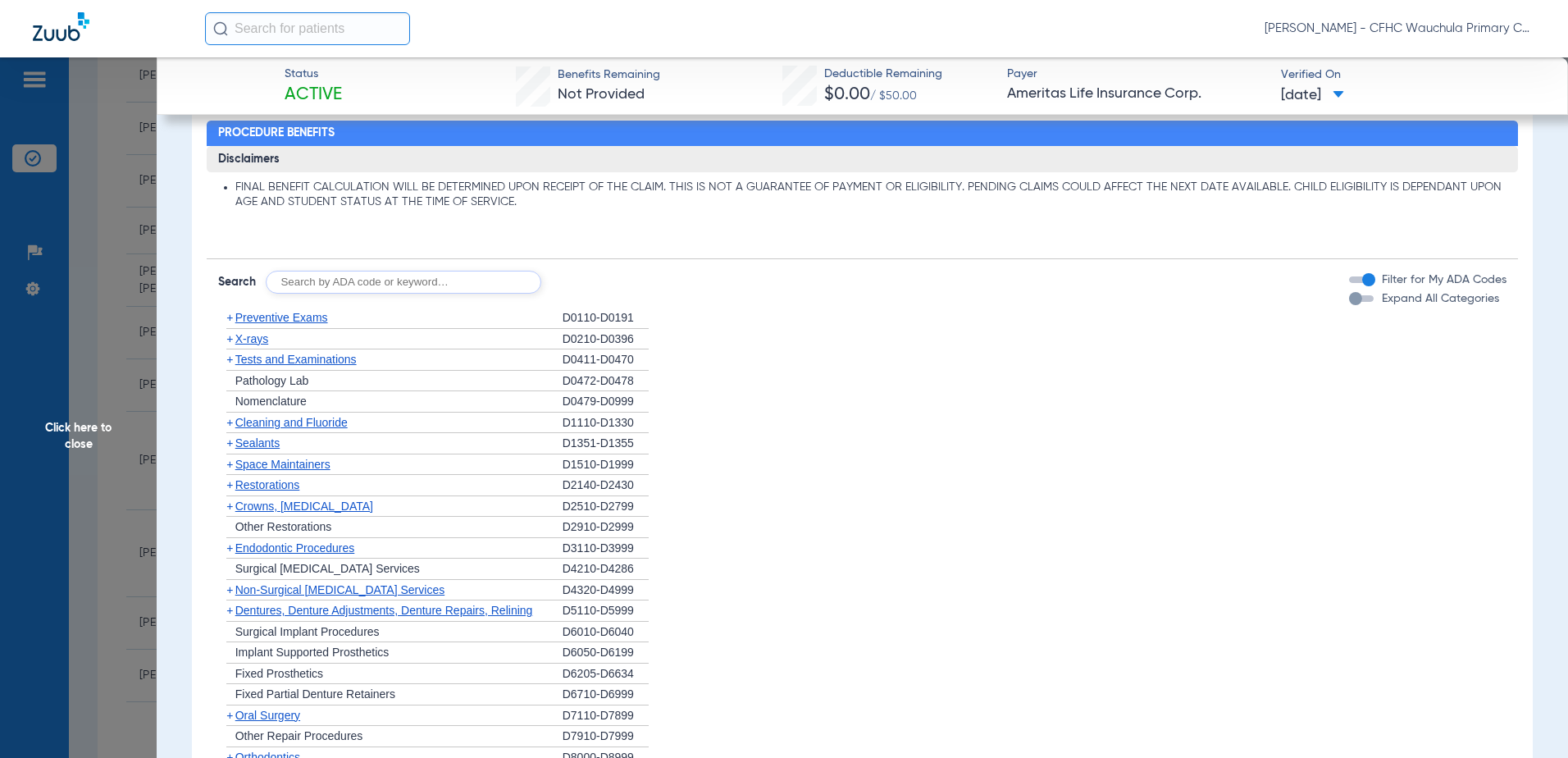
click at [293, 320] on span "Preventive Exams" at bounding box center [281, 318] width 93 height 13
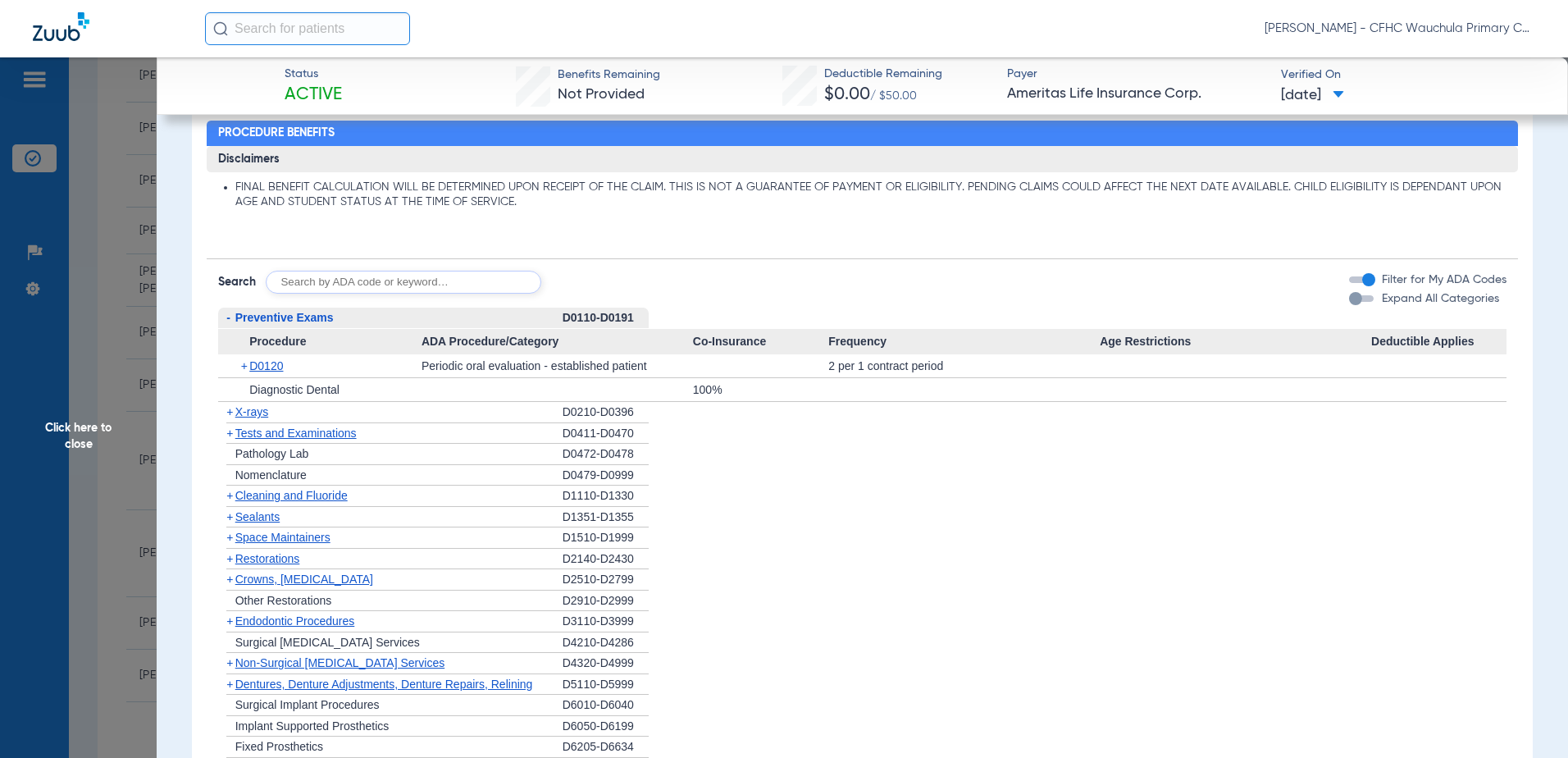
click at [293, 320] on span "Preventive Exams" at bounding box center [284, 318] width 99 height 13
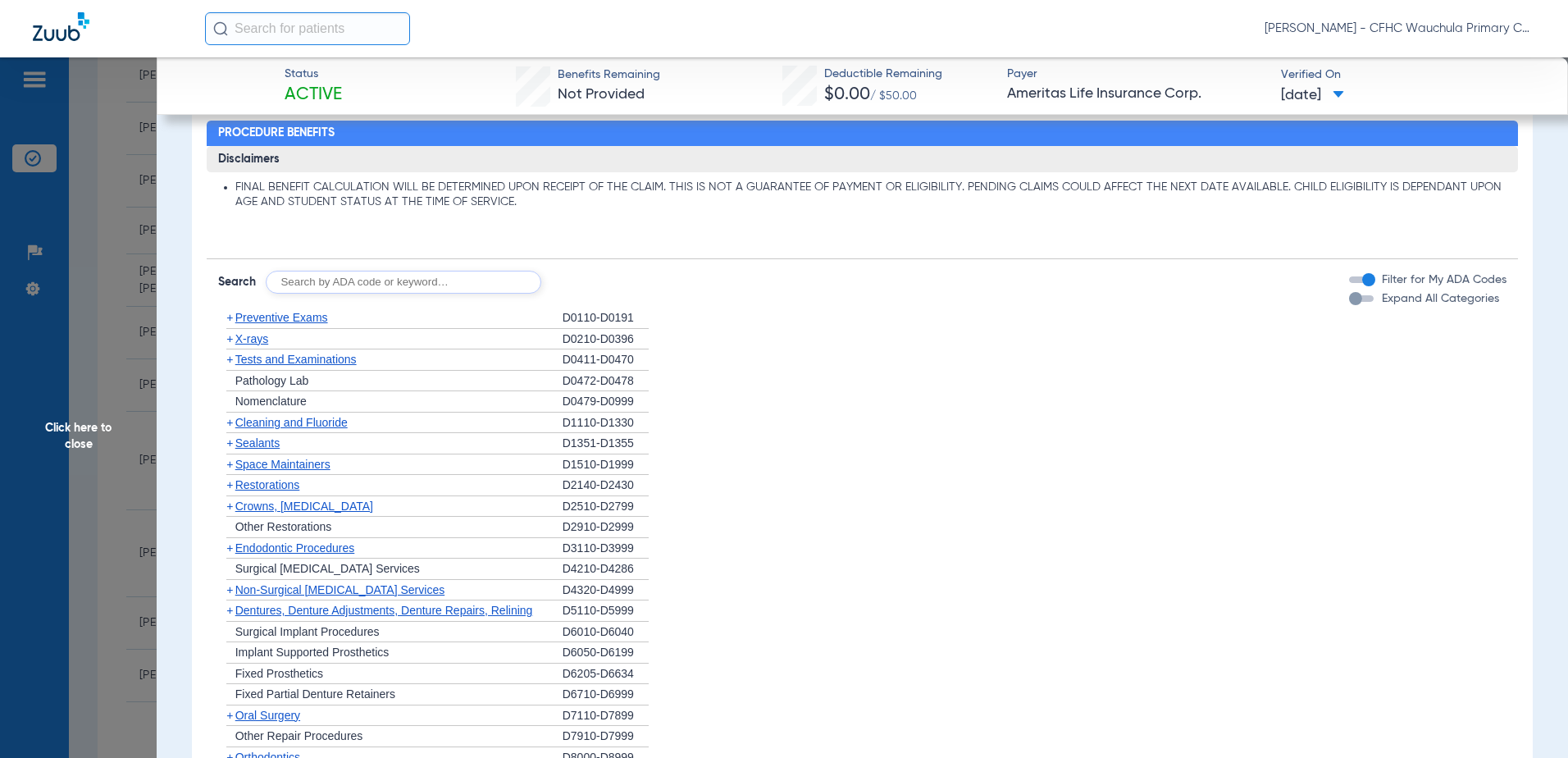
click at [280, 418] on span "Cleaning and Fluoride" at bounding box center [291, 422] width 112 height 13
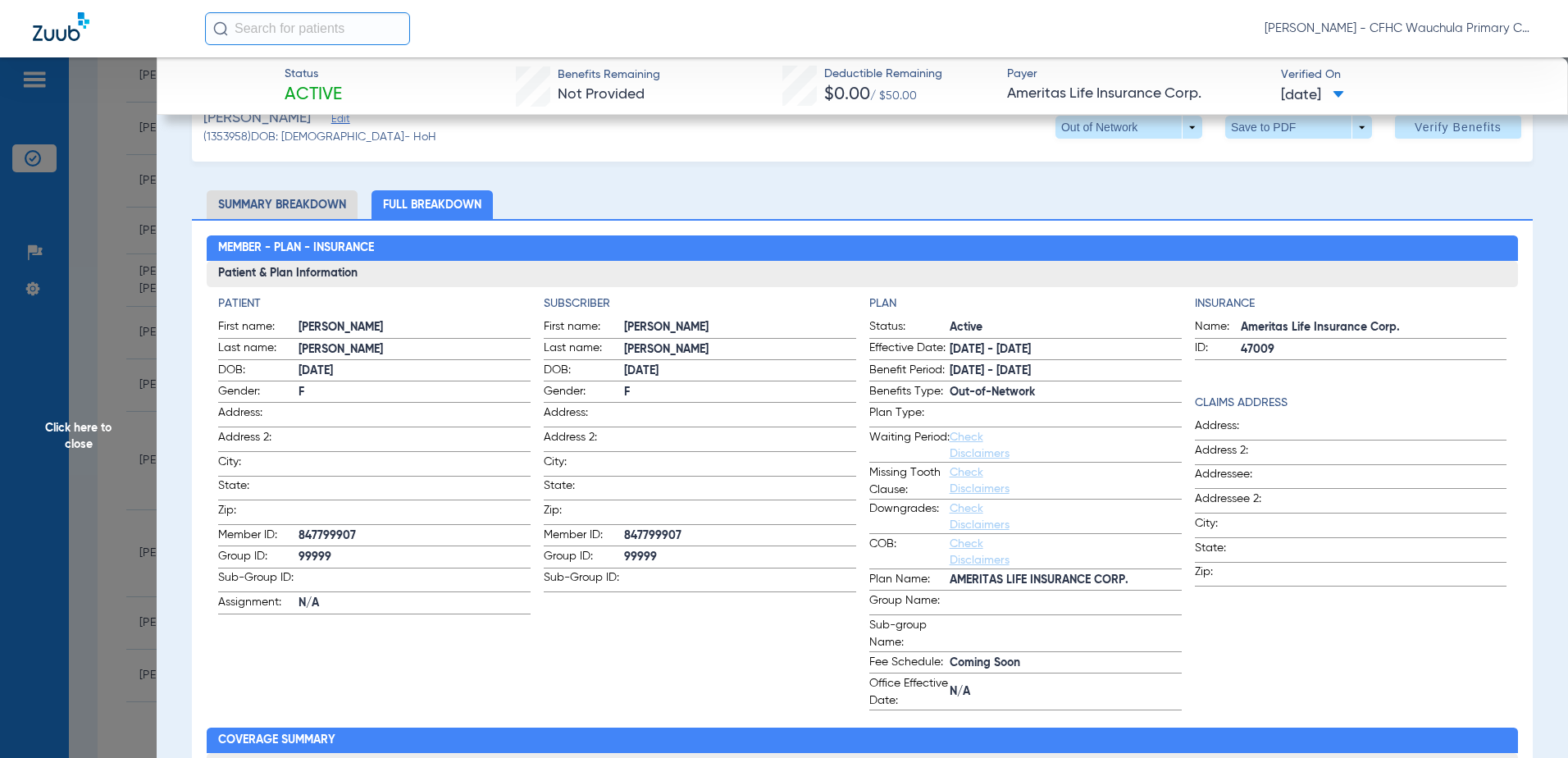
scroll to position [0, 0]
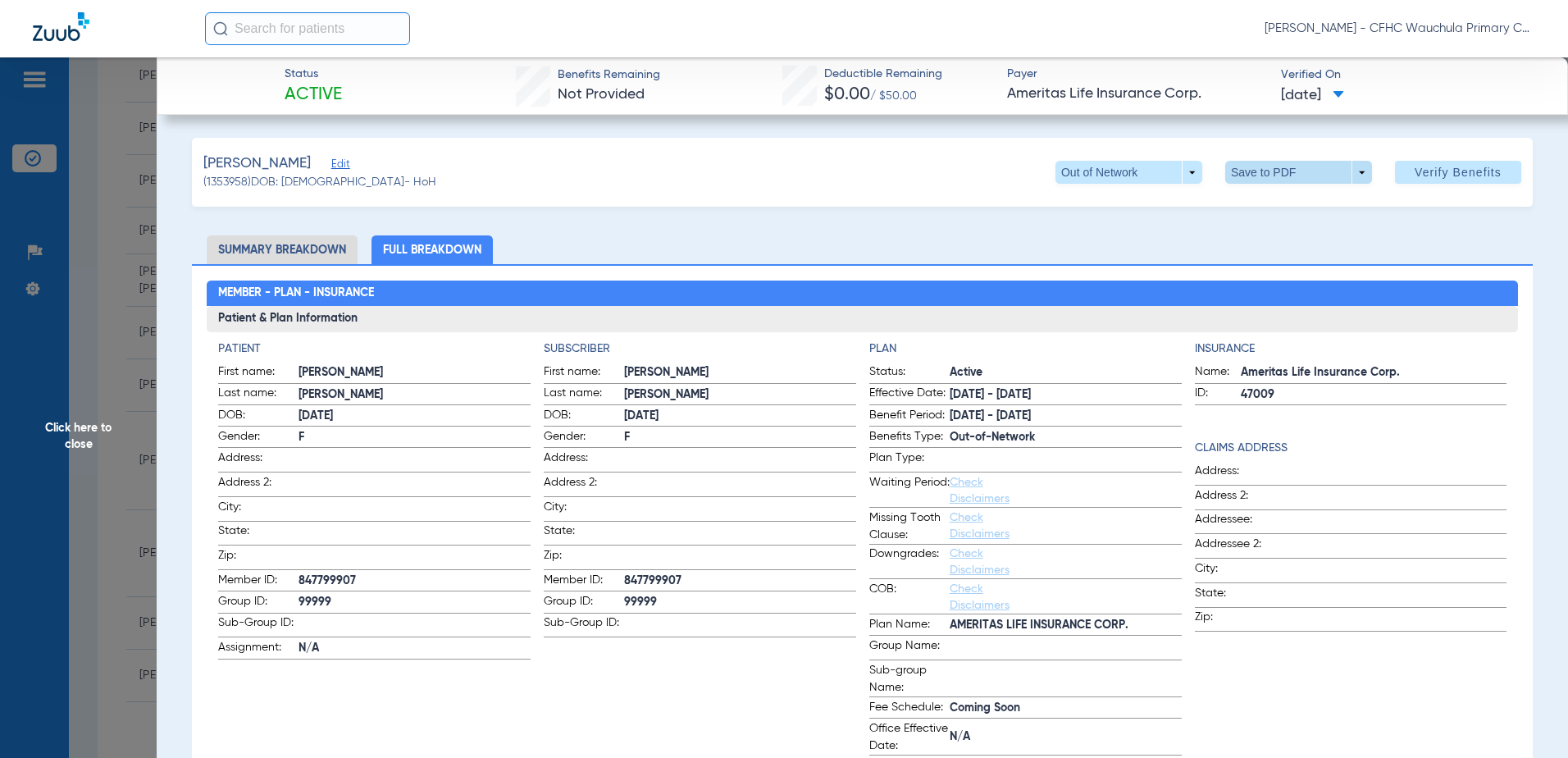
click at [1240, 181] on span at bounding box center [1298, 172] width 146 height 23
click at [1243, 208] on mat-icon "insert_drive_file" at bounding box center [1237, 205] width 20 height 20
click at [107, 437] on span "Click here to close" at bounding box center [78, 436] width 157 height 758
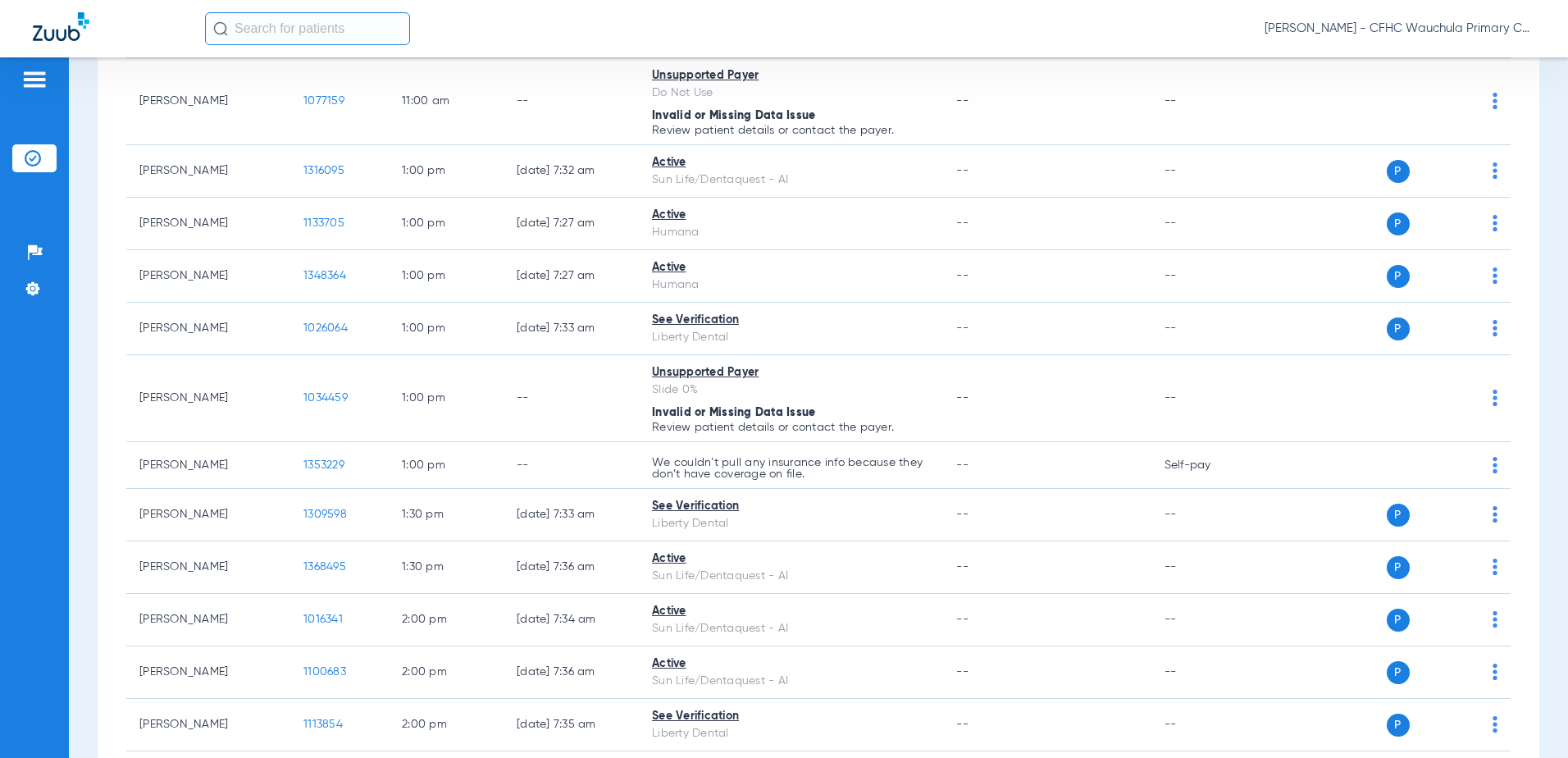
scroll to position [1804, 0]
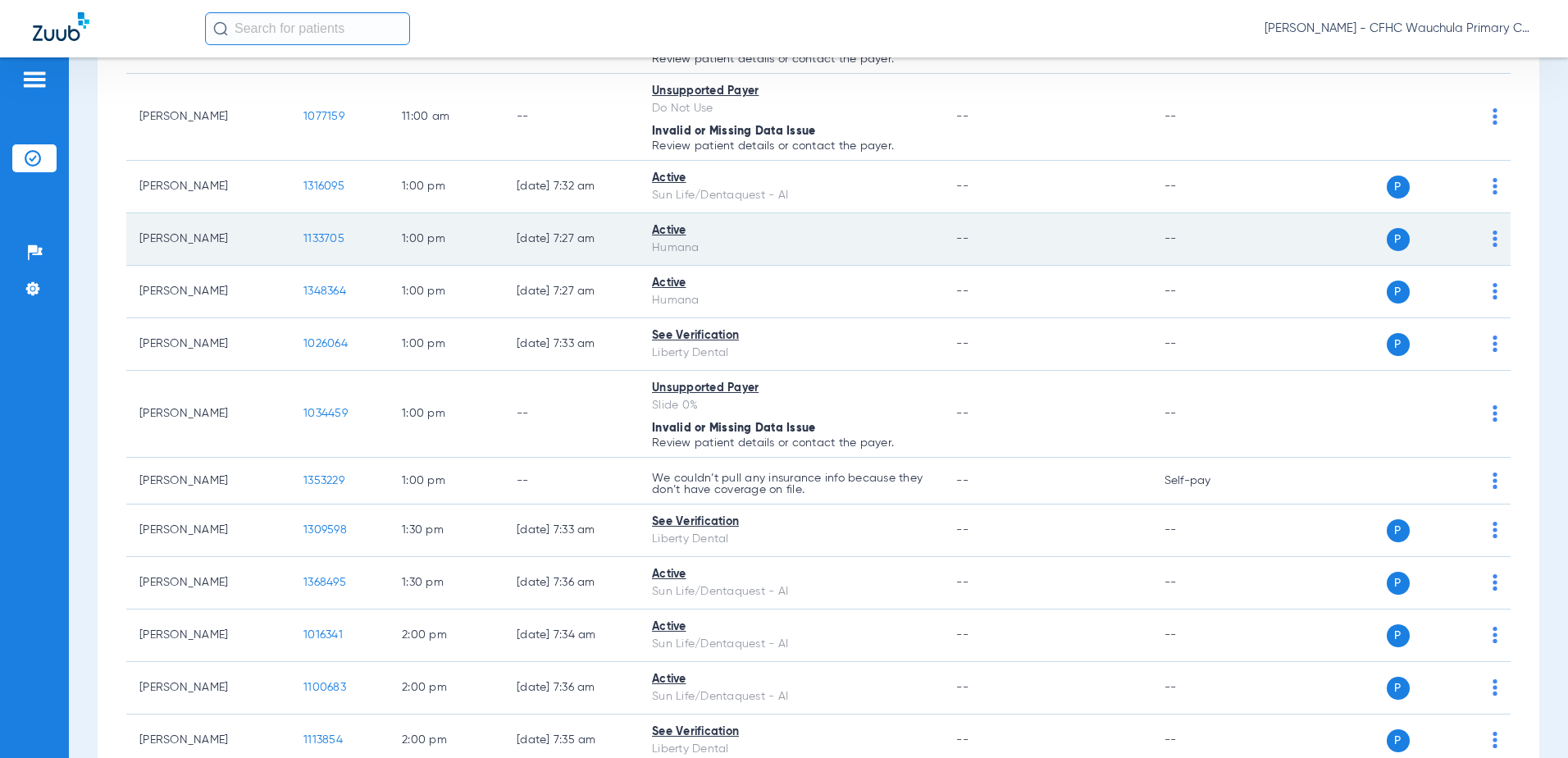
click at [311, 234] on span "1133705" at bounding box center [324, 238] width 41 height 11
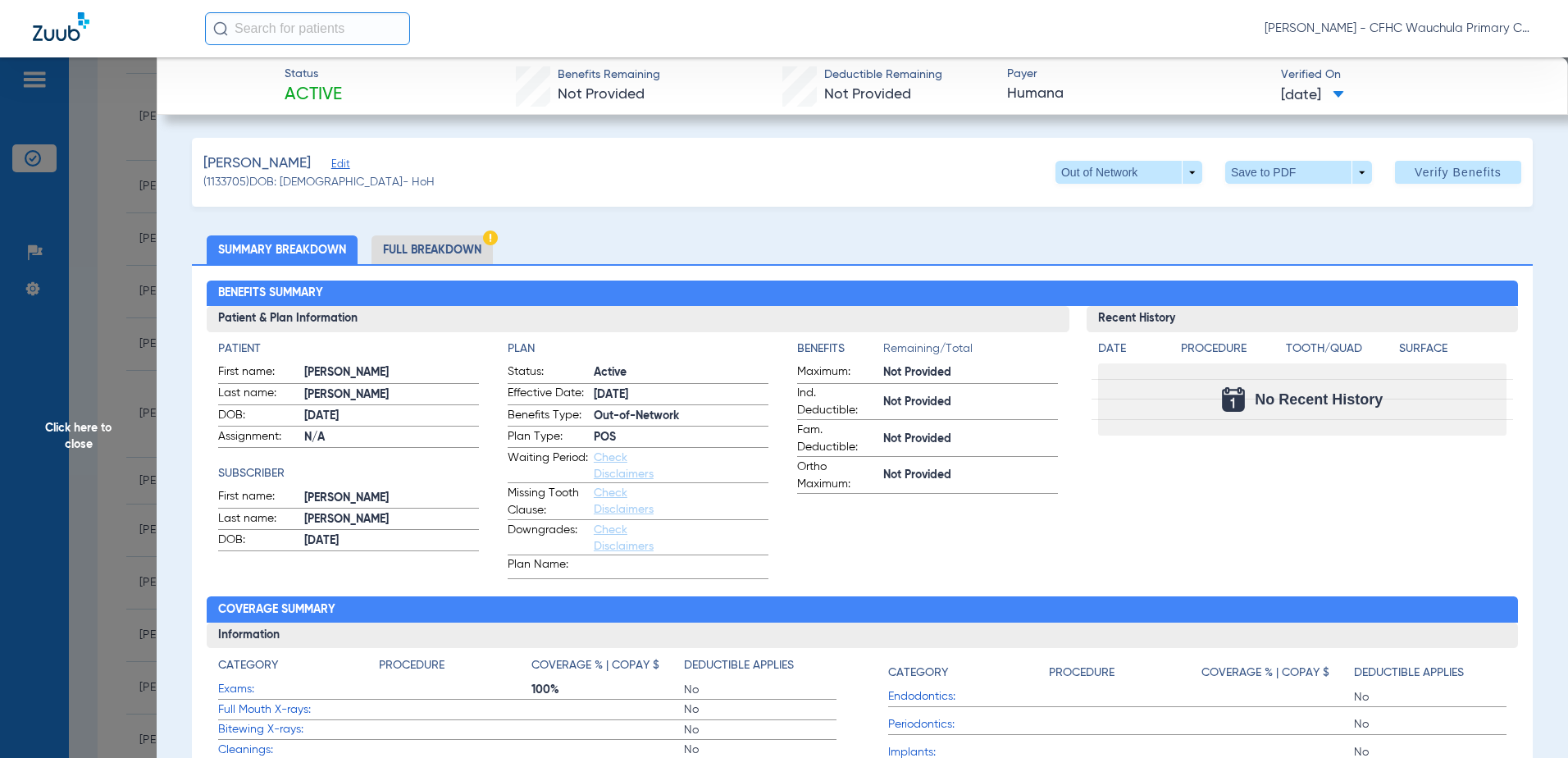
click at [455, 243] on li "Full Breakdown" at bounding box center [432, 250] width 122 height 29
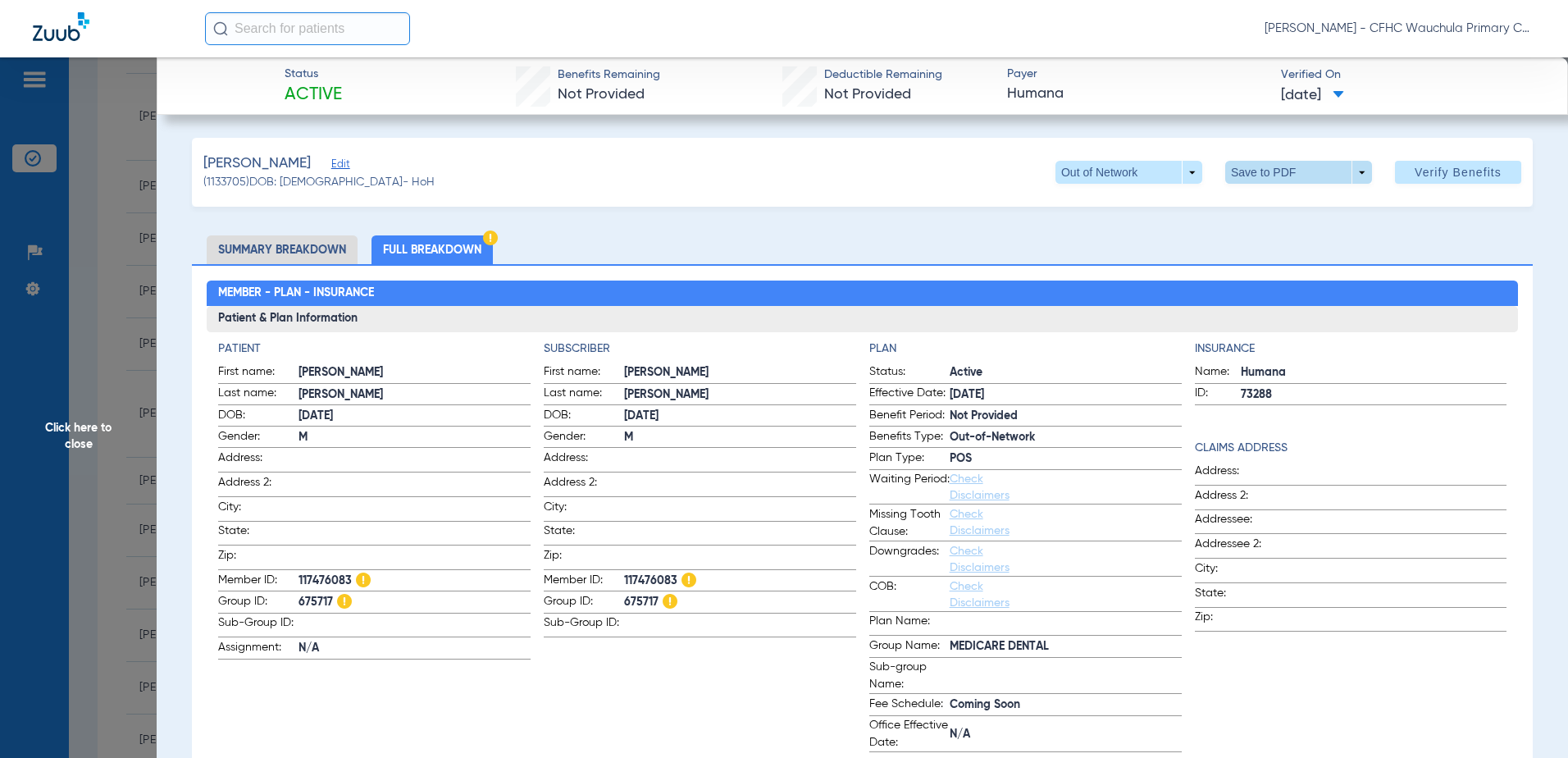
click at [1251, 172] on span at bounding box center [1298, 172] width 146 height 23
click at [1256, 203] on button "insert_drive_file Save to PDF" at bounding box center [1275, 205] width 123 height 33
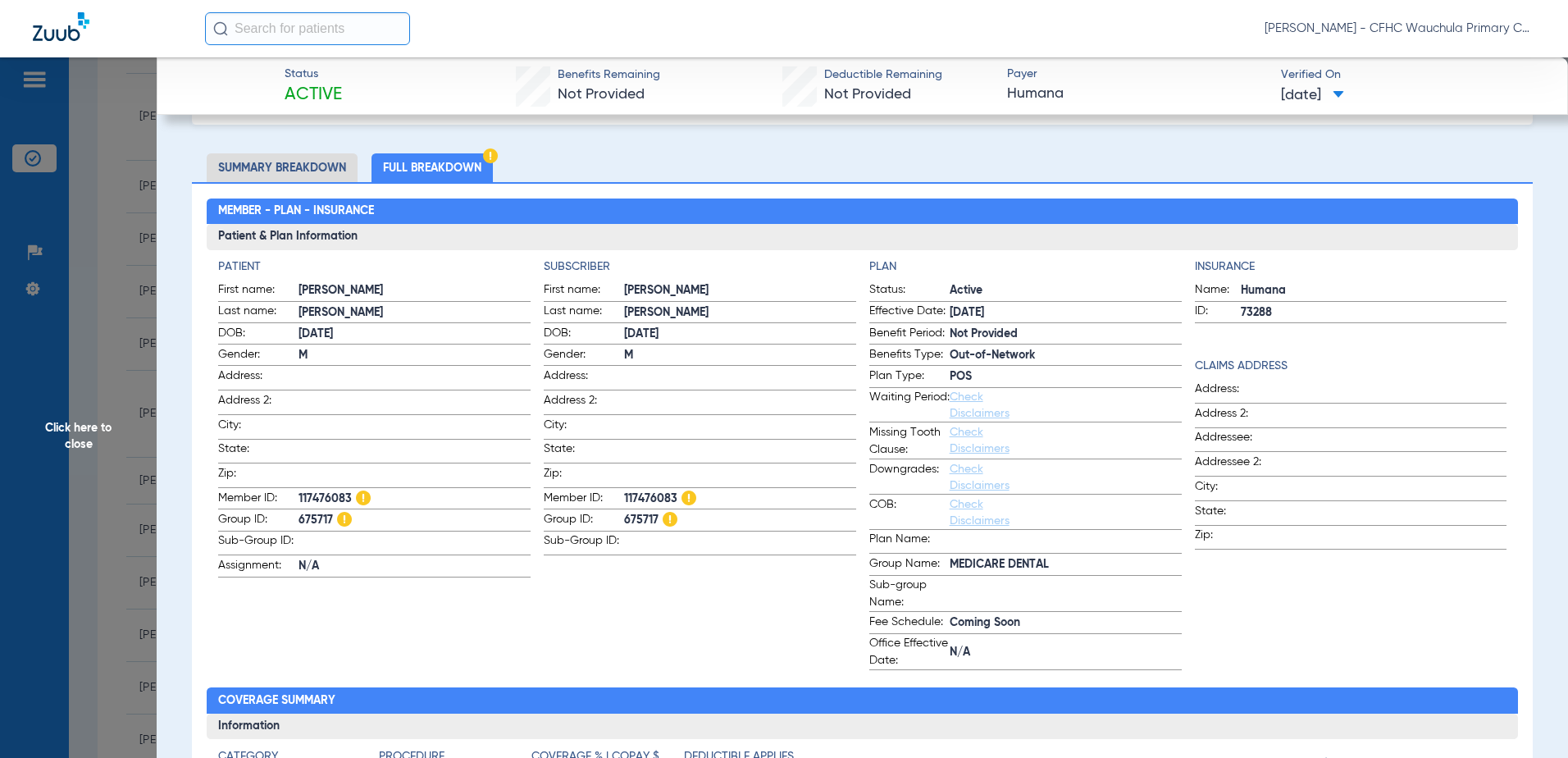
scroll to position [0, 0]
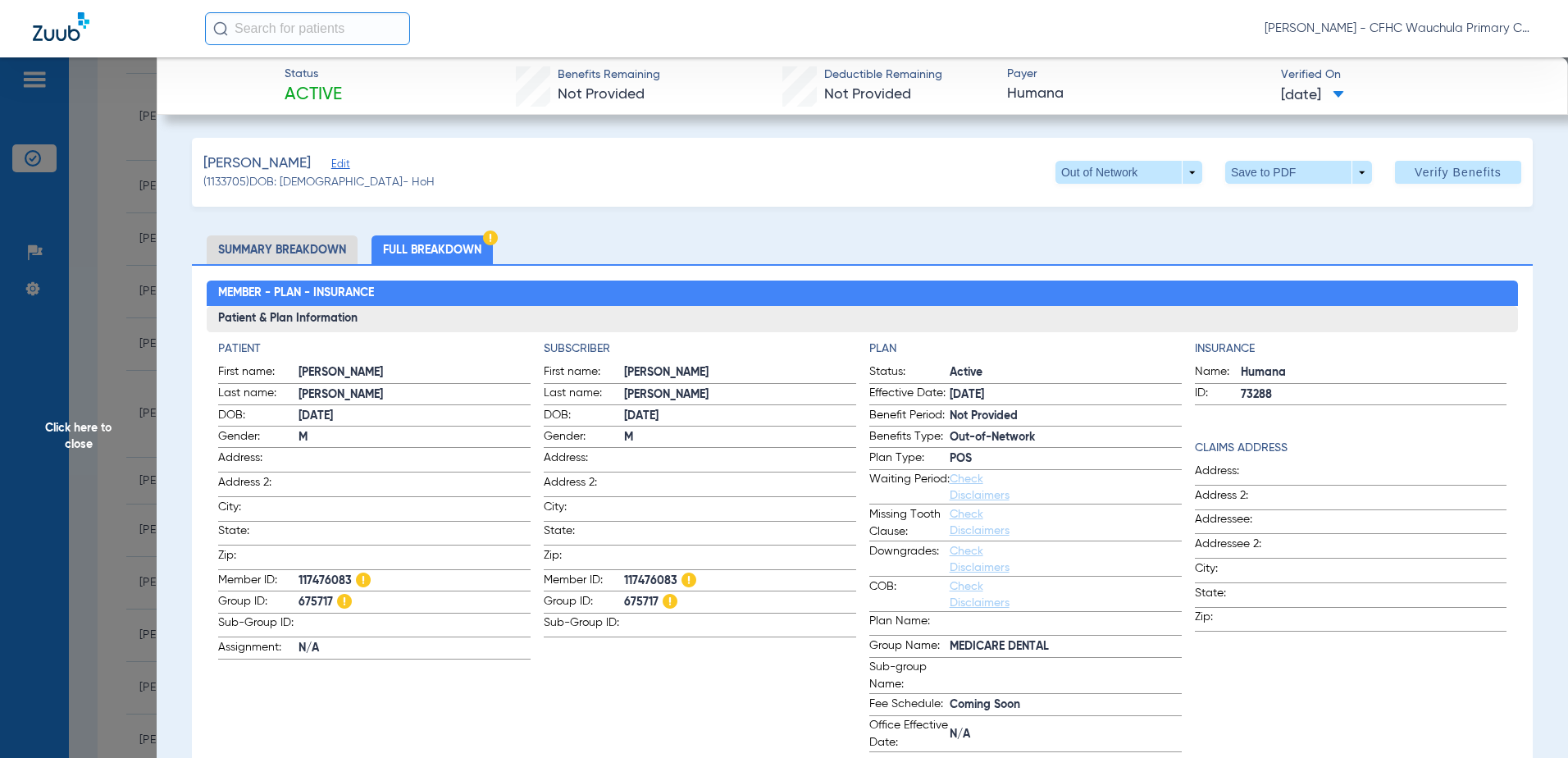
drag, startPoint x: 37, startPoint y: 498, endPoint x: 53, endPoint y: 491, distance: 17.5
click at [37, 498] on span "Click here to close" at bounding box center [78, 436] width 157 height 758
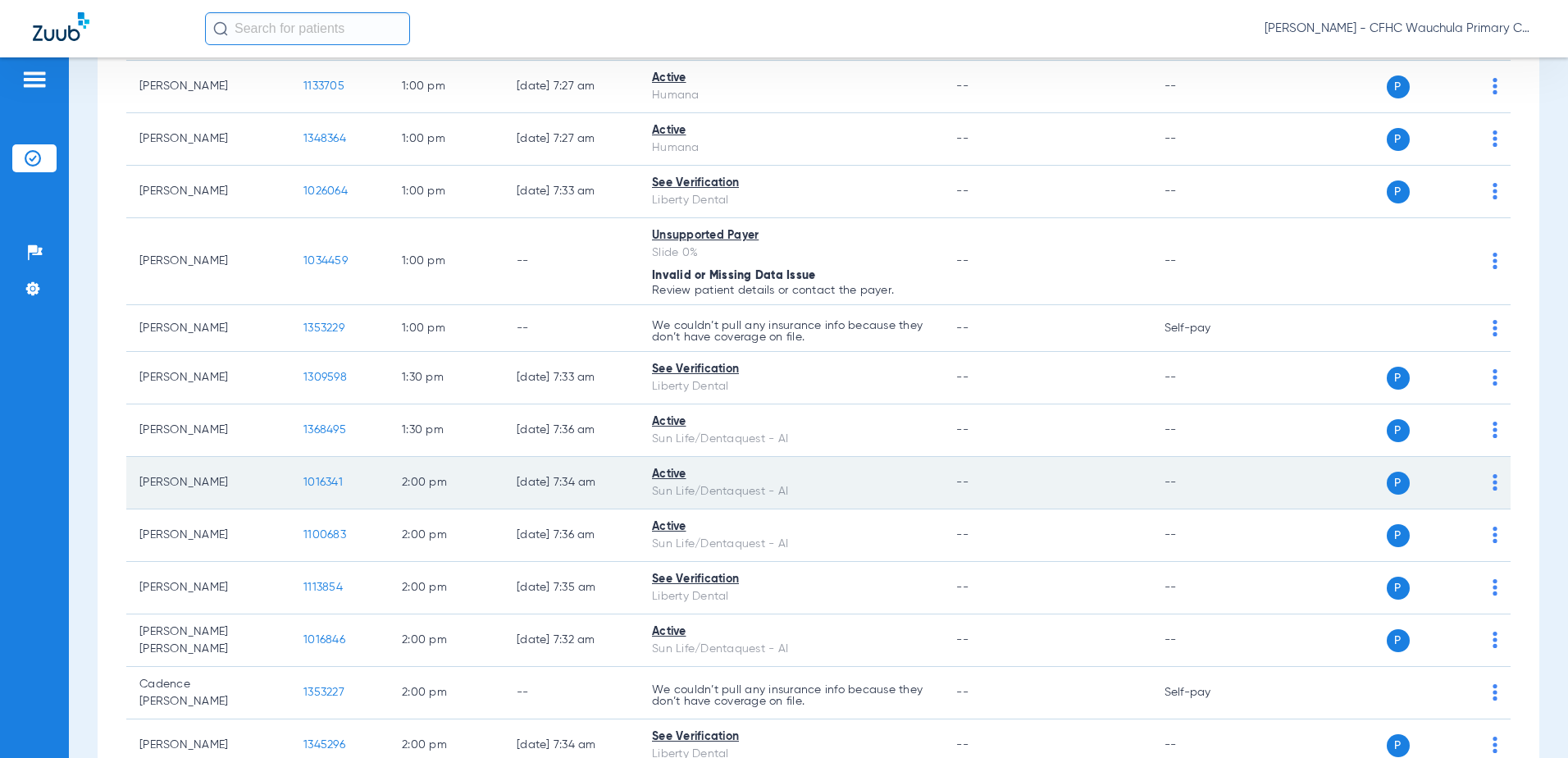
scroll to position [1968, 0]
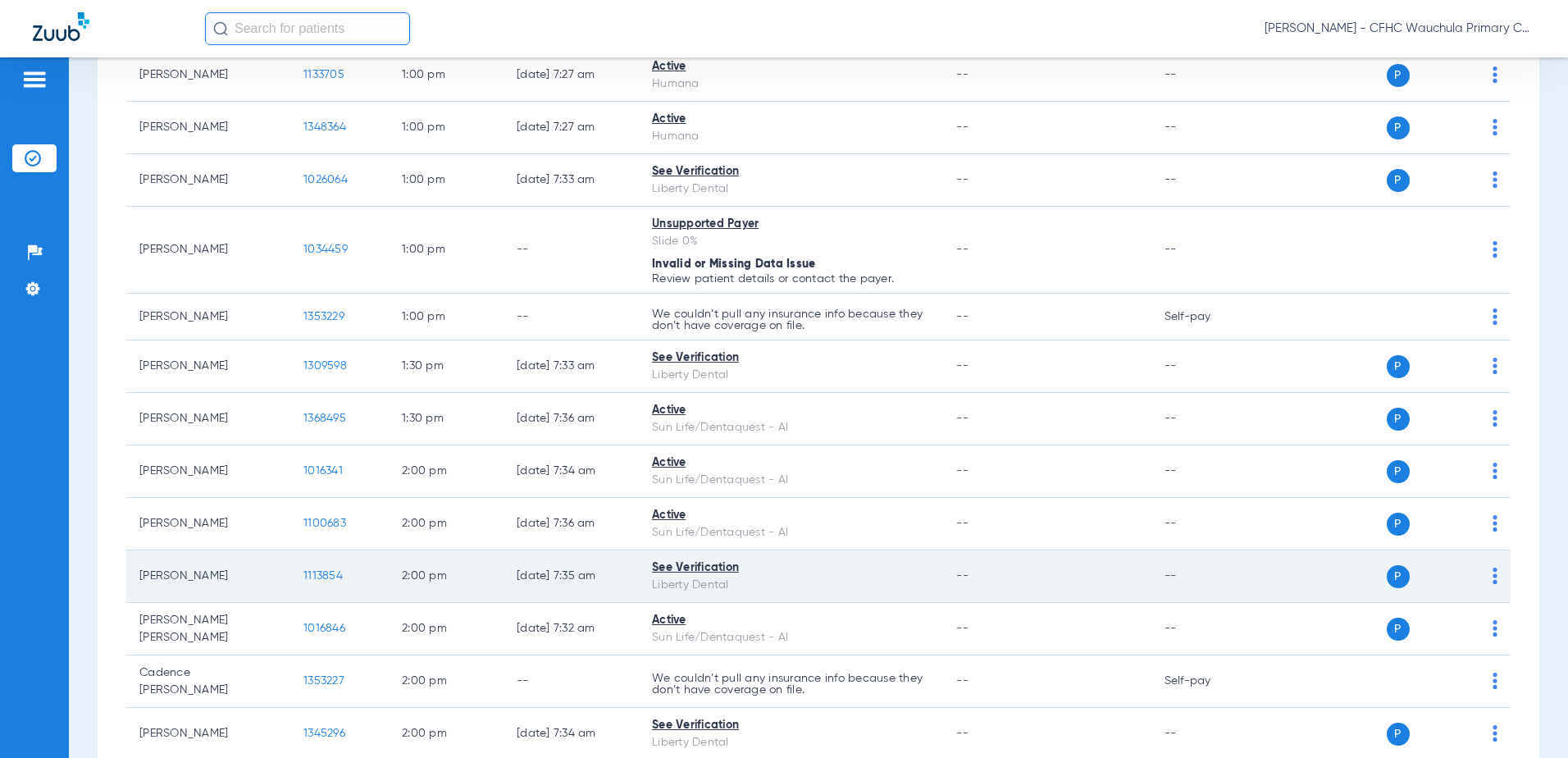
click at [311, 569] on span "1113854" at bounding box center [323, 575] width 39 height 11
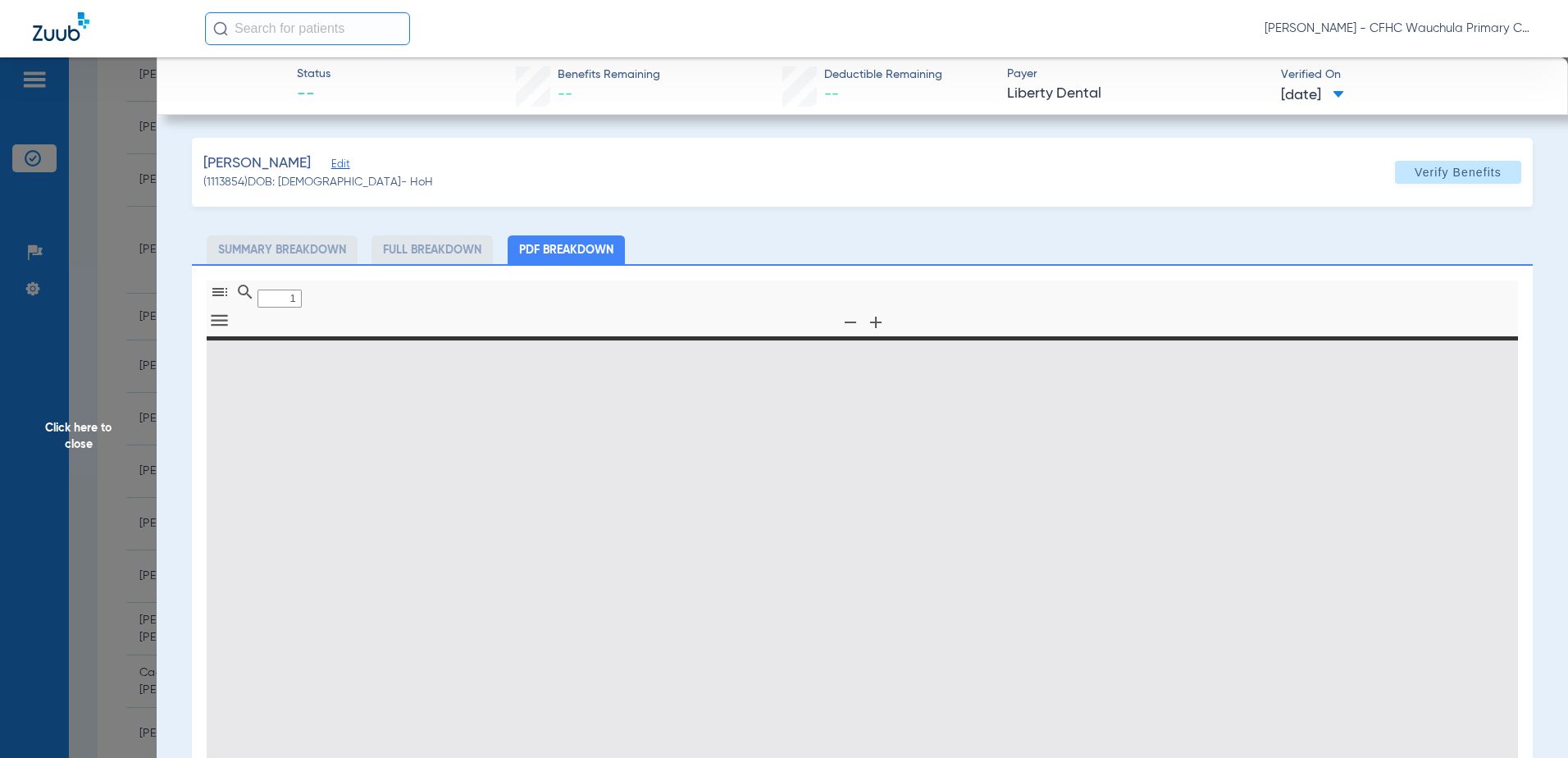
type input "0"
select select "page-width"
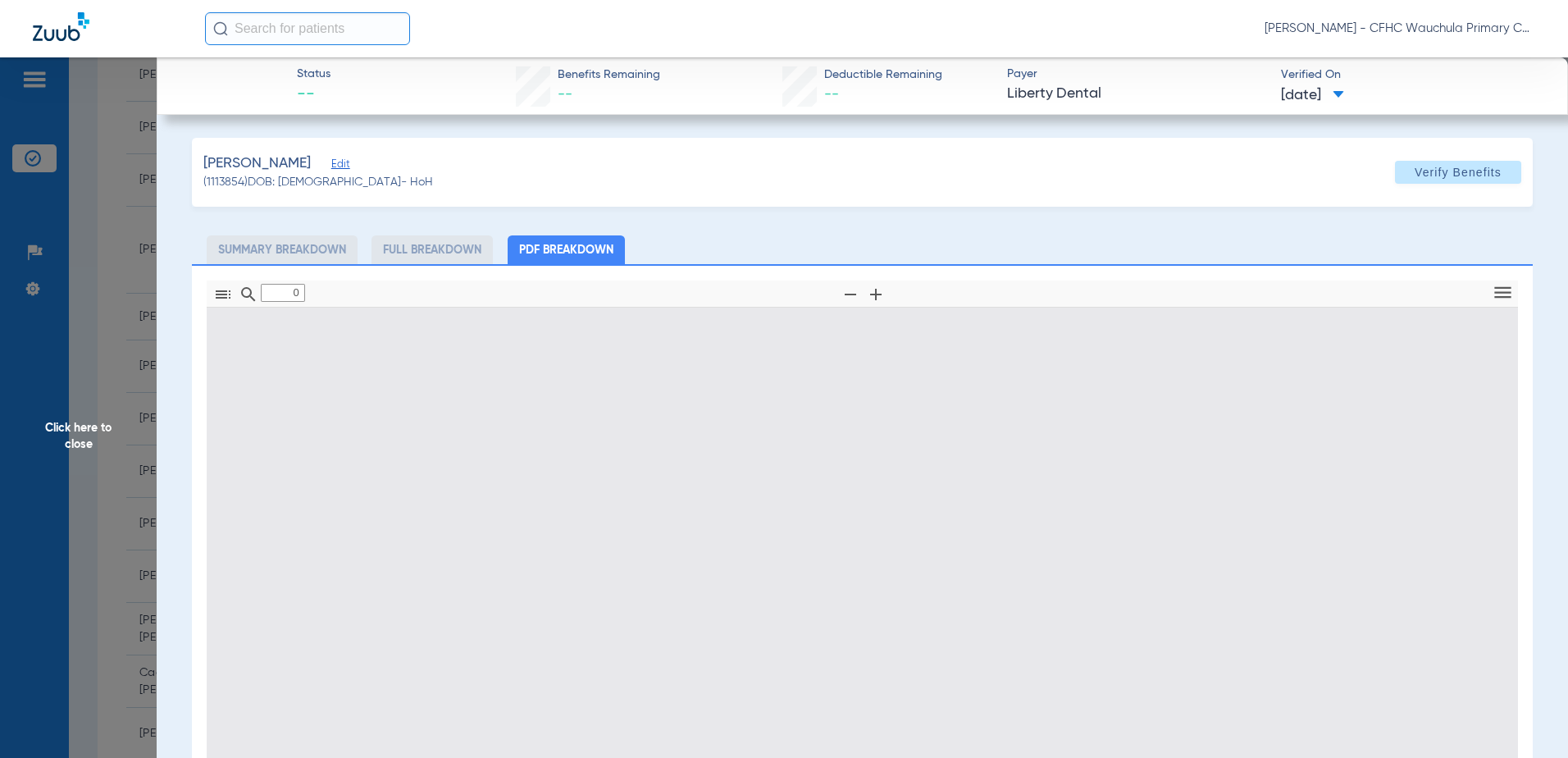
type input "1"
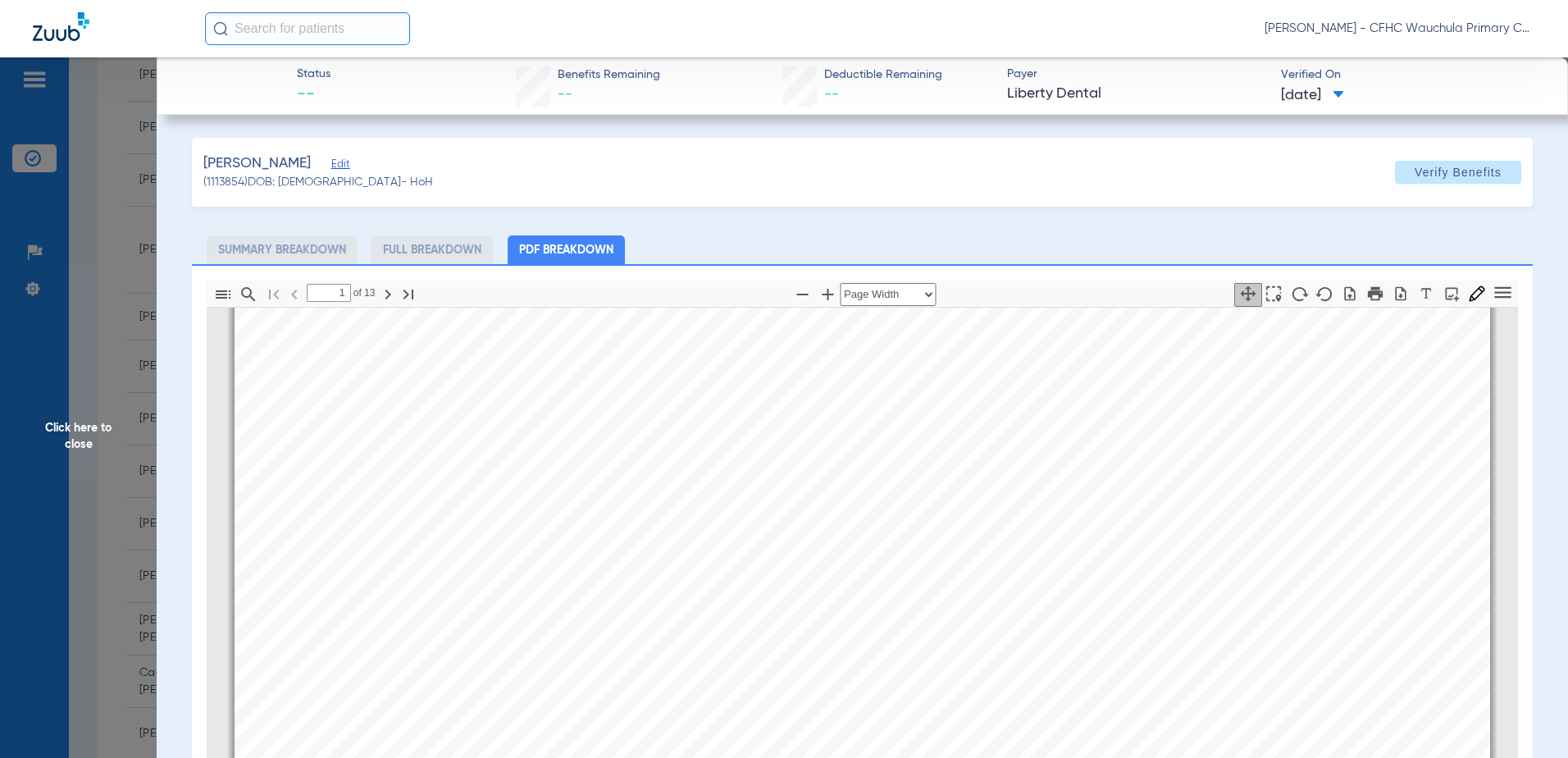
scroll to position [90, 0]
click at [1396, 295] on icon "button" at bounding box center [1400, 293] width 11 height 14
click at [61, 272] on span "Click here to close" at bounding box center [78, 436] width 157 height 758
